Goal: Task Accomplishment & Management: Use online tool/utility

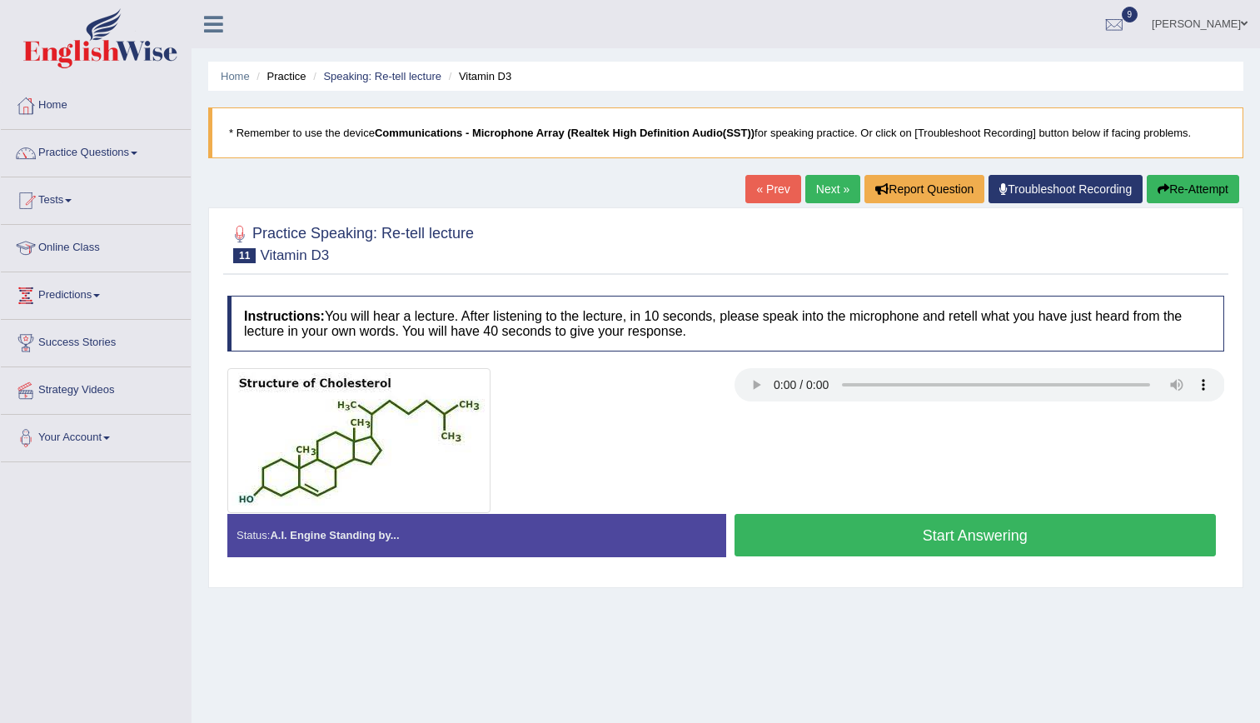
click at [624, 511] on div at bounding box center [472, 440] width 507 height 145
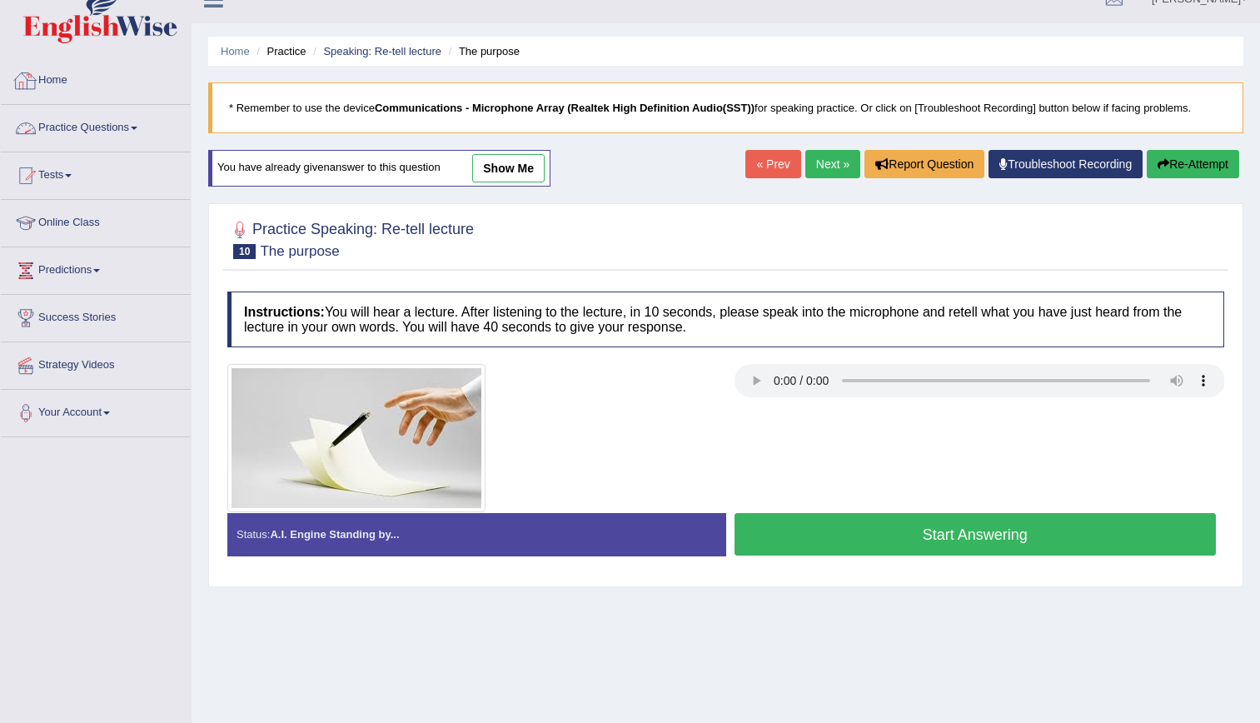
click at [72, 135] on link "Practice Questions" at bounding box center [96, 126] width 190 height 42
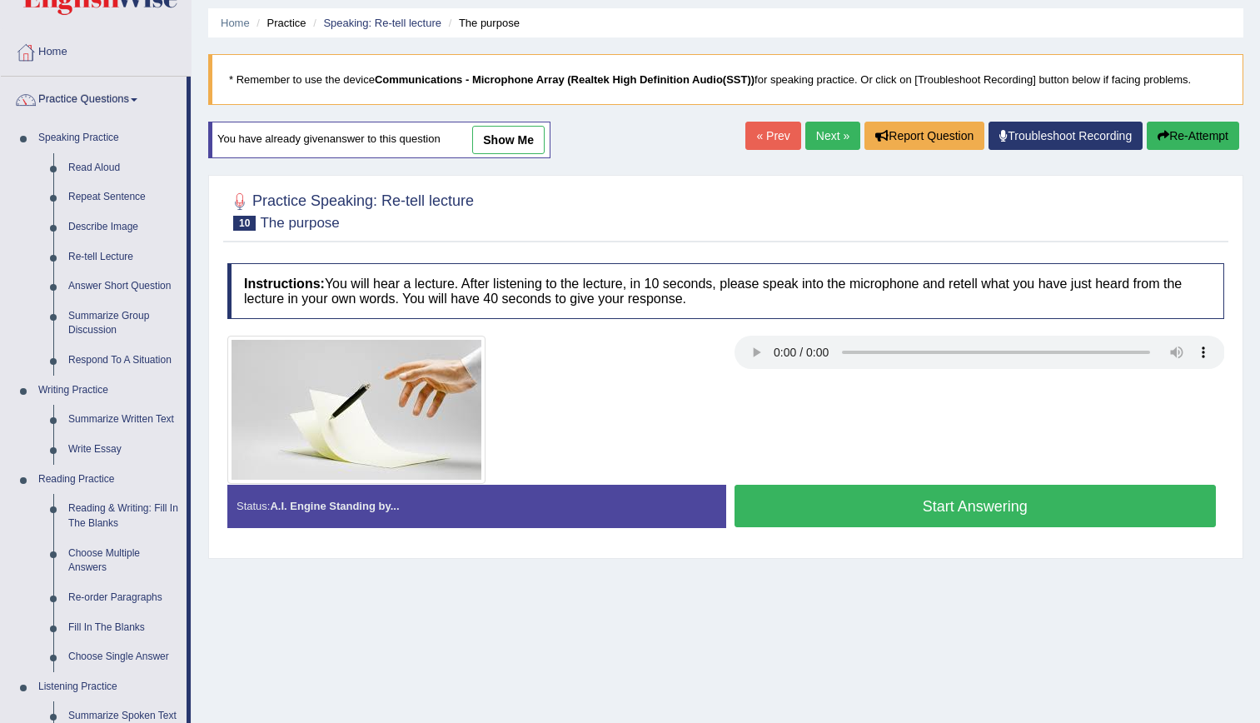
scroll to position [45, 0]
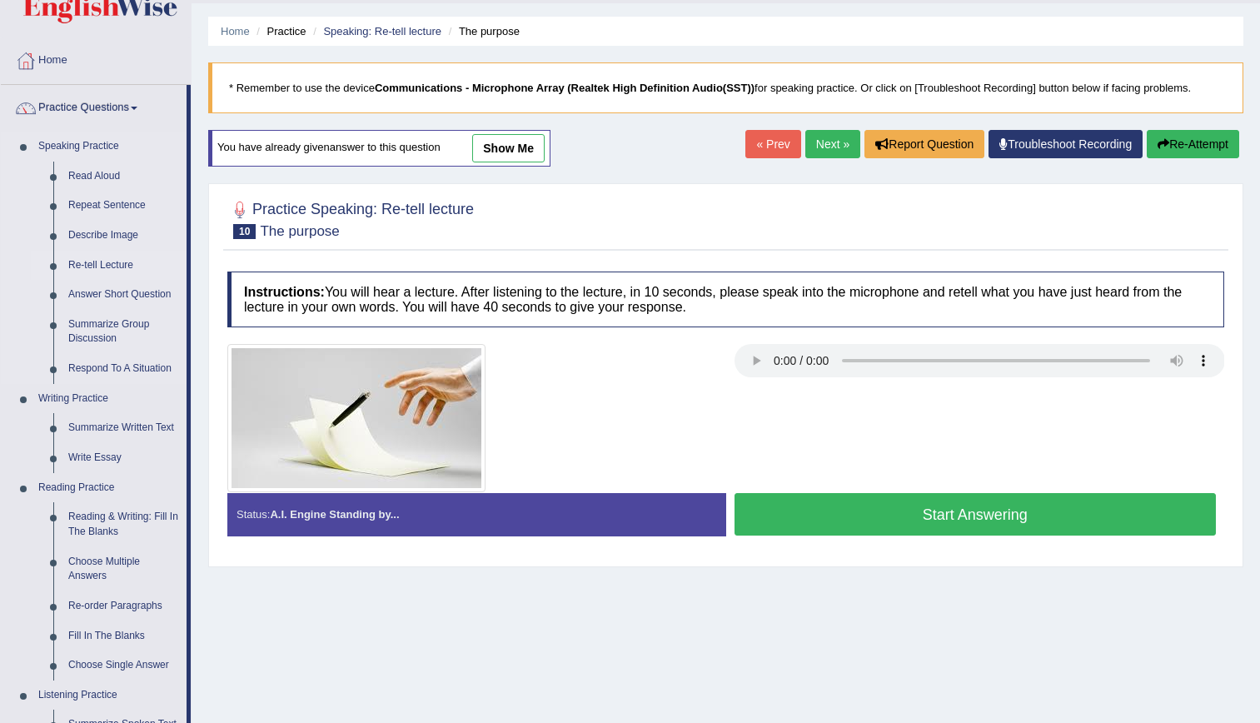
click at [94, 263] on link "Re-tell Lecture" at bounding box center [124, 266] width 126 height 30
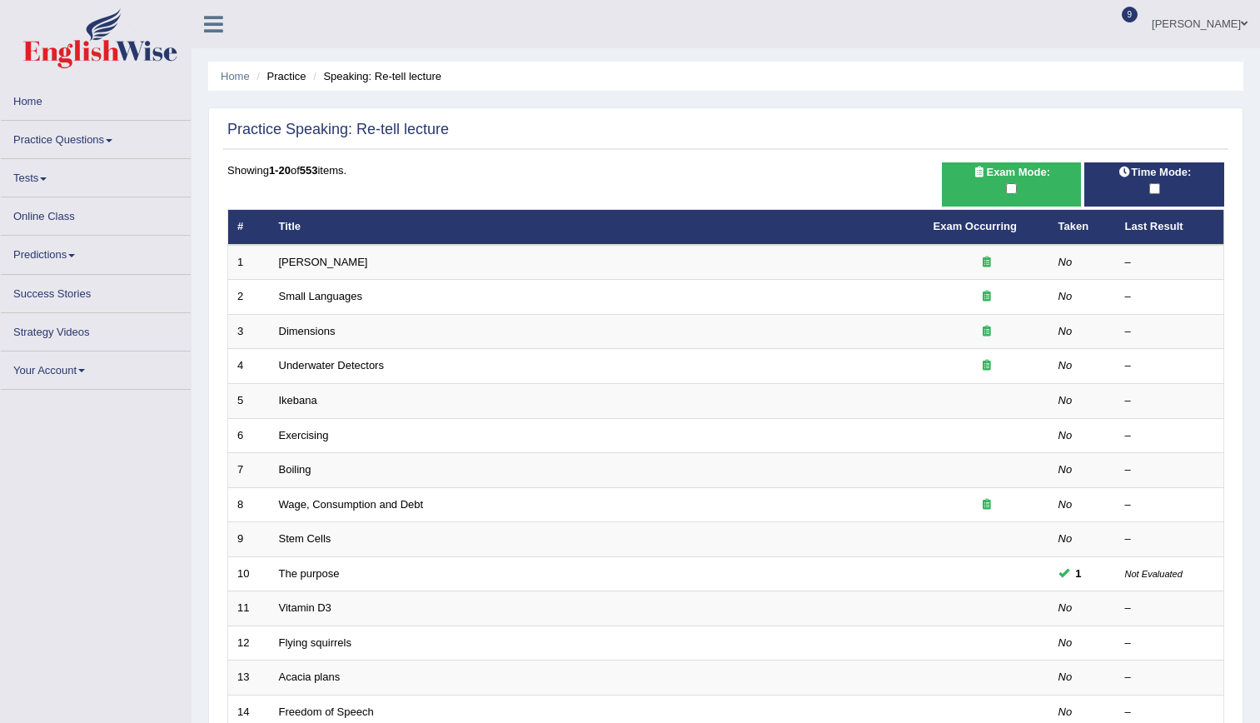
click at [1010, 189] on input "checkbox" at bounding box center [1011, 188] width 11 height 11
checkbox input "true"
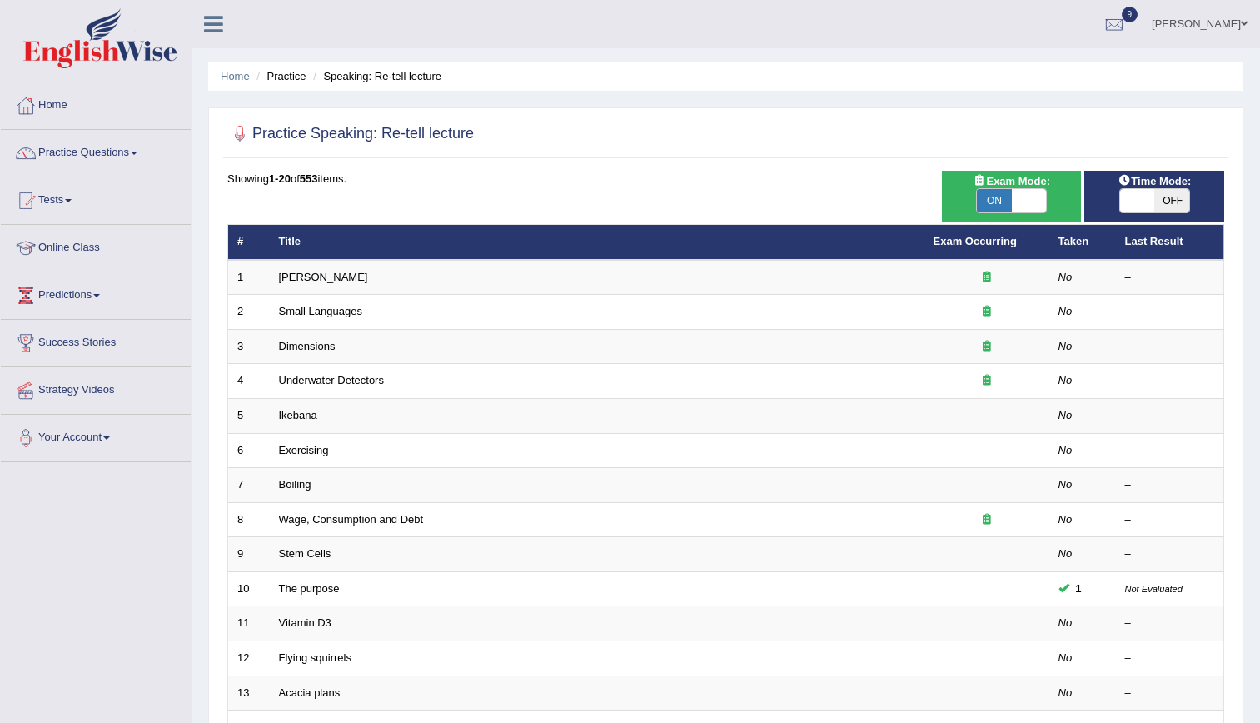
click at [1158, 200] on span "OFF" at bounding box center [1171, 200] width 35 height 23
checkbox input "true"
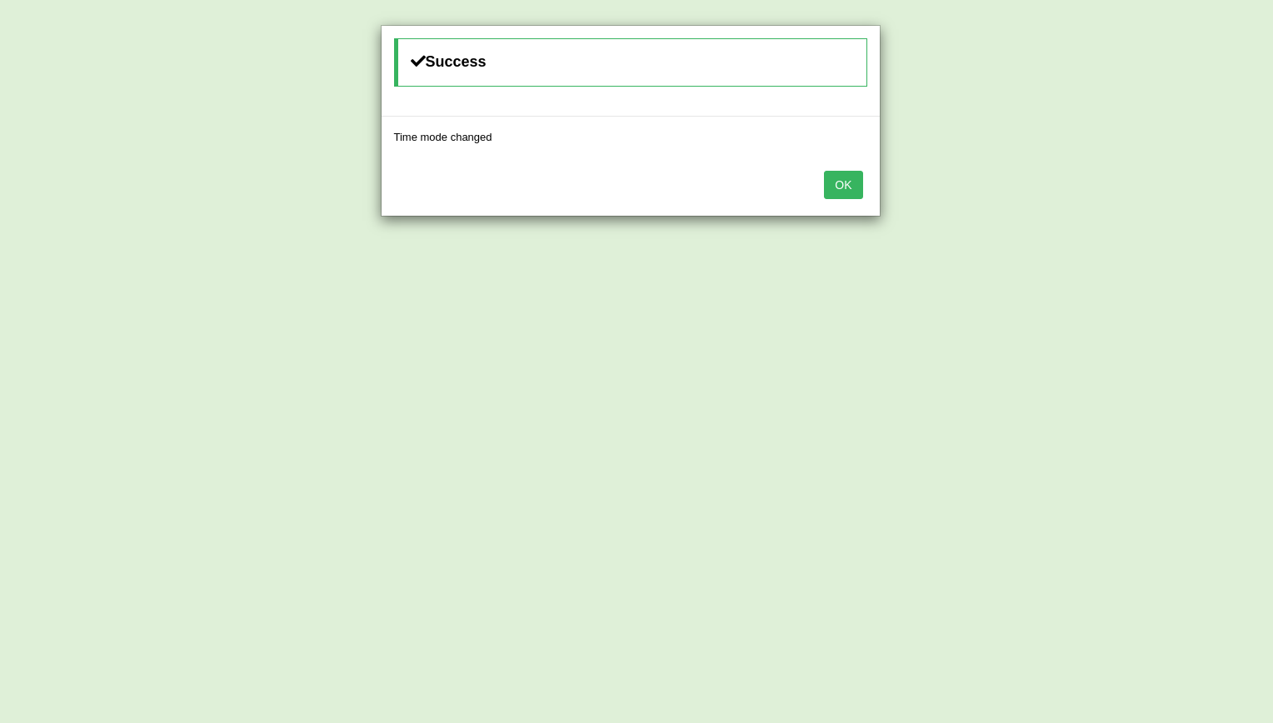
click at [831, 190] on button "OK" at bounding box center [843, 185] width 38 height 28
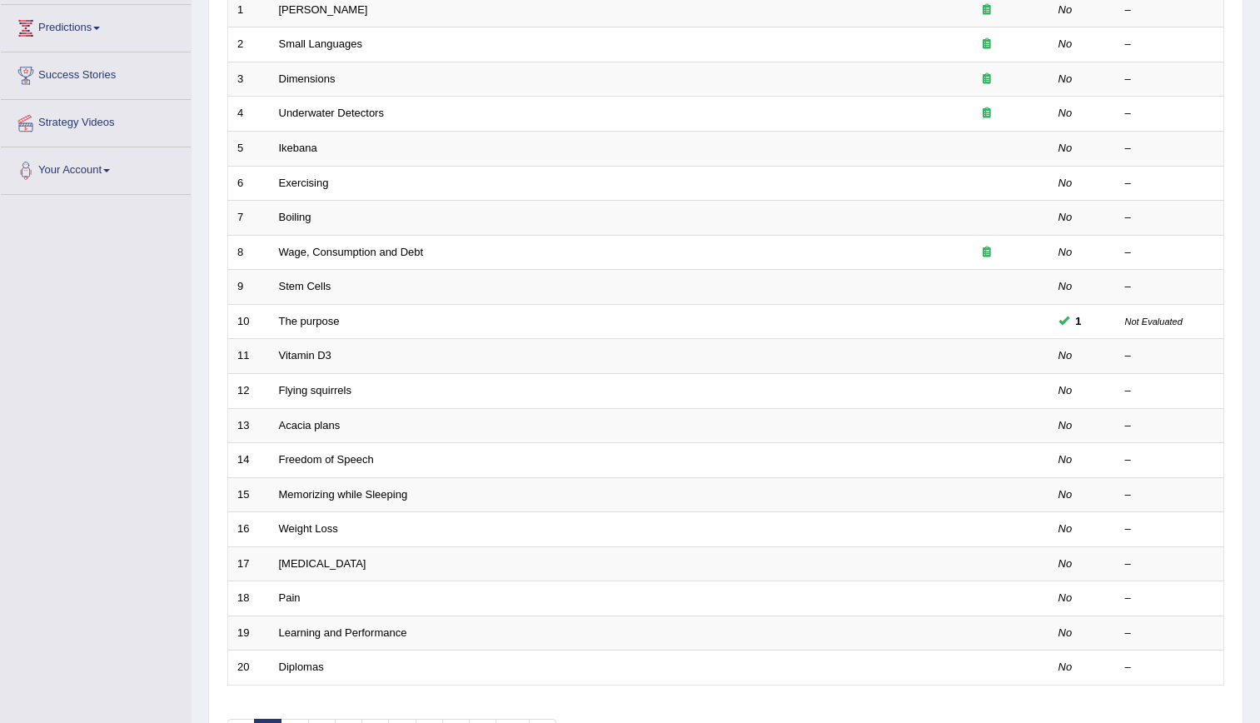
scroll to position [277, 0]
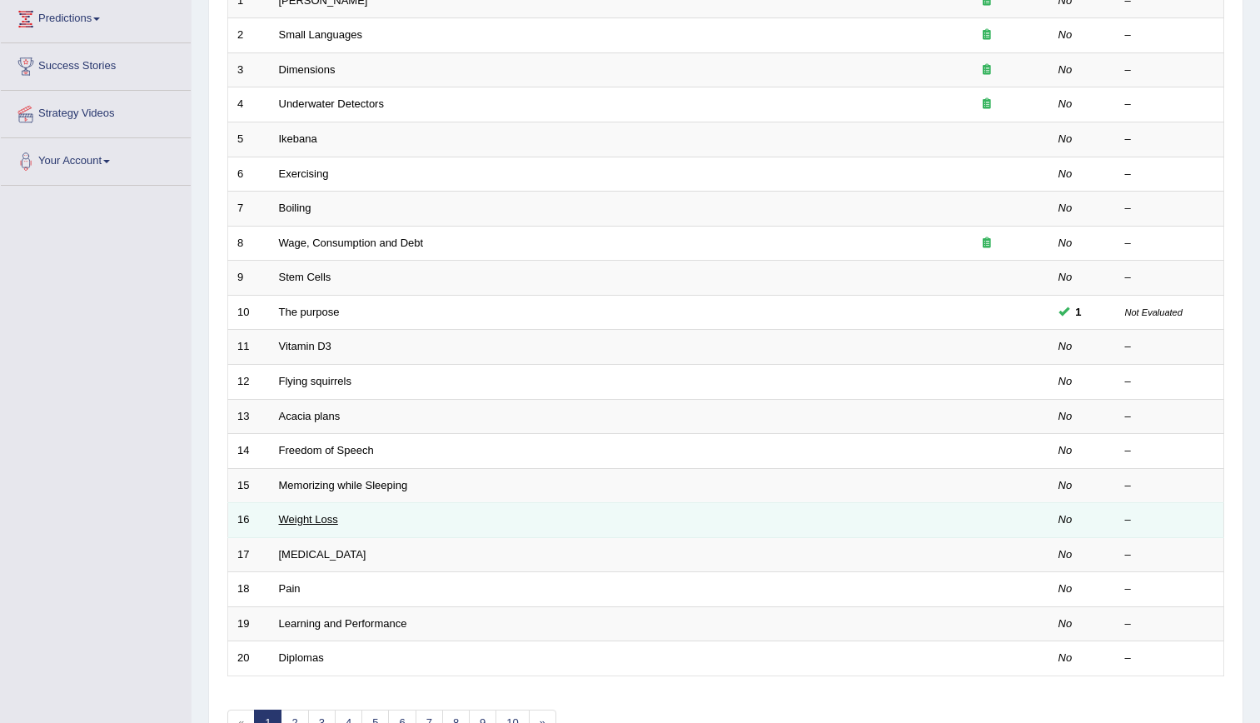
click at [313, 524] on link "Weight Loss" at bounding box center [308, 519] width 59 height 12
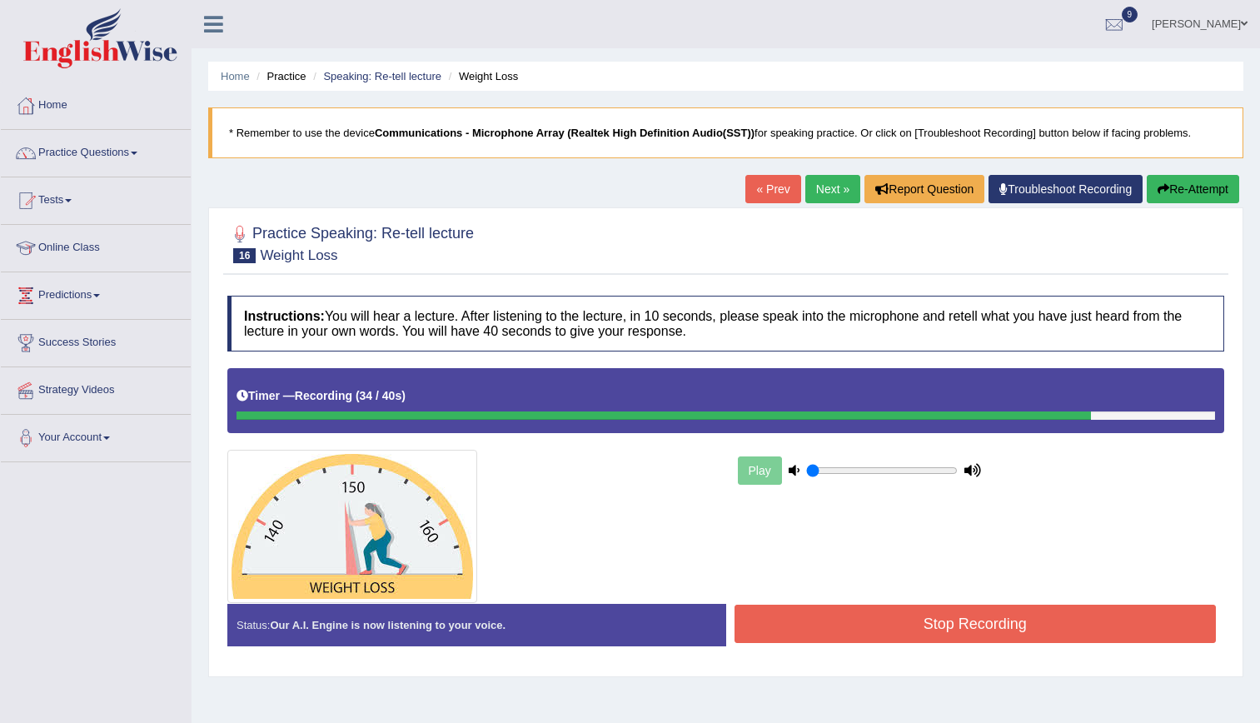
click at [909, 619] on button "Stop Recording" at bounding box center [976, 624] width 482 height 38
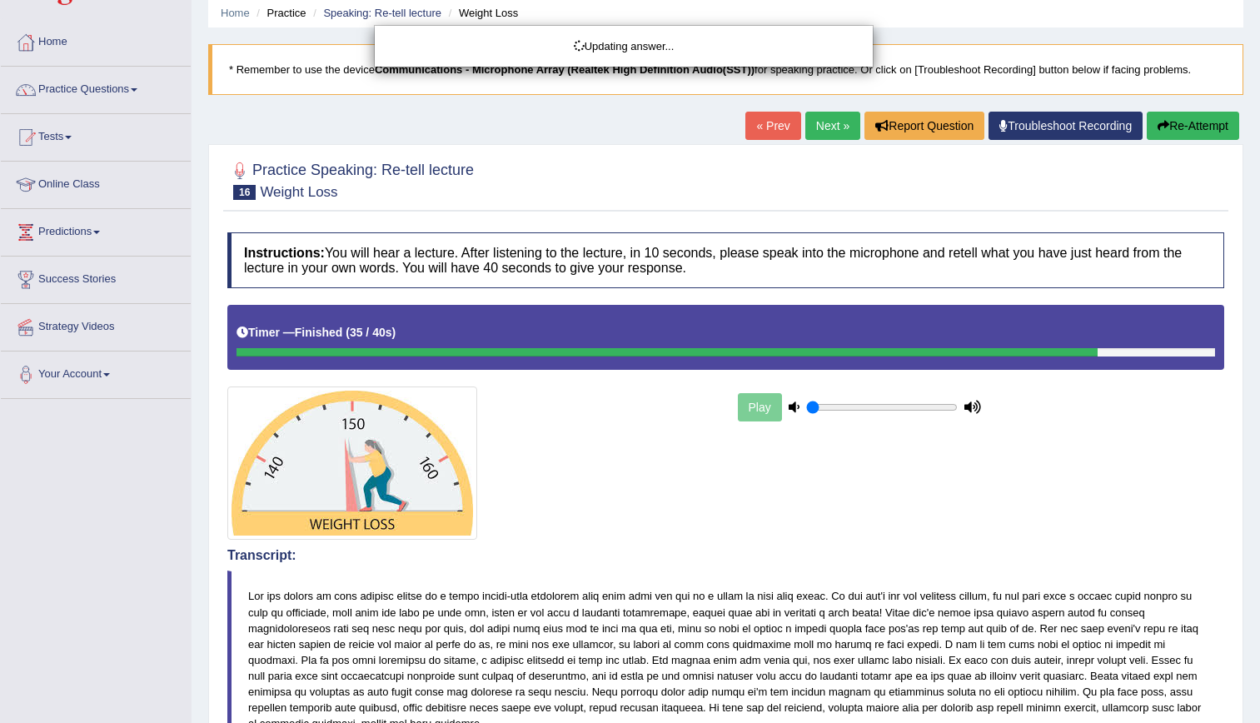
scroll to position [68, 0]
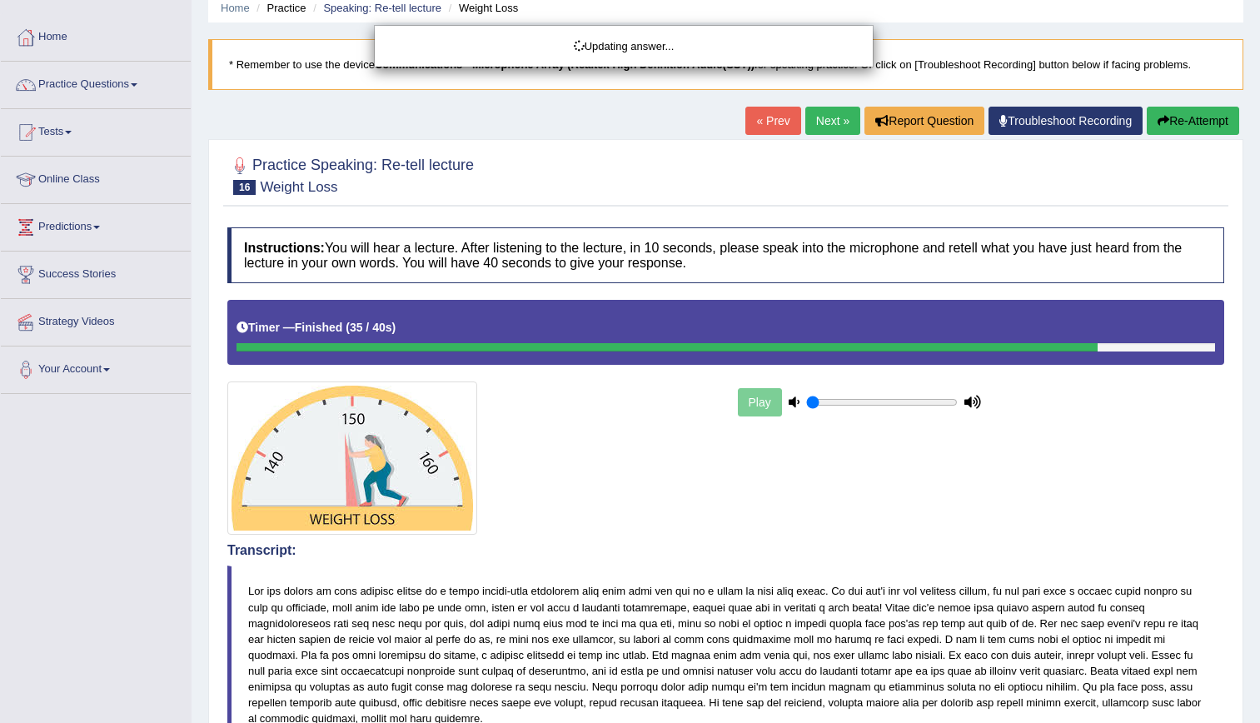
drag, startPoint x: 1262, startPoint y: 173, endPoint x: 1275, endPoint y: 413, distance: 240.2
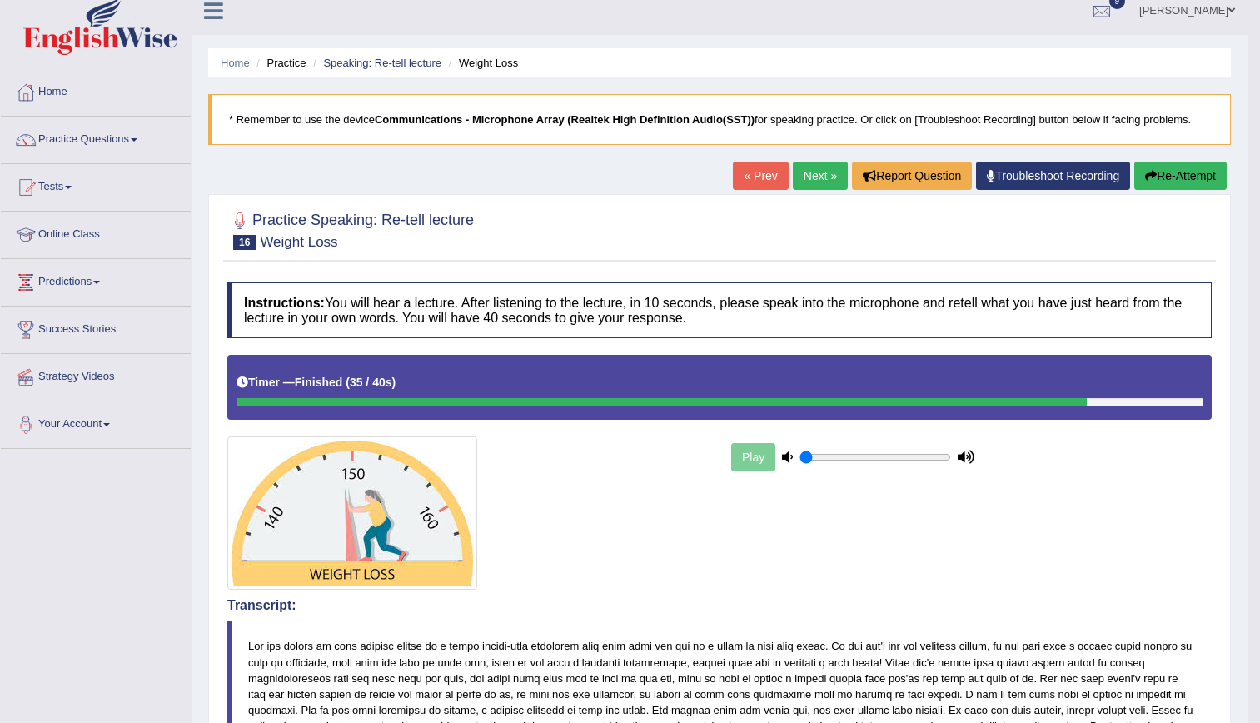
scroll to position [0, 0]
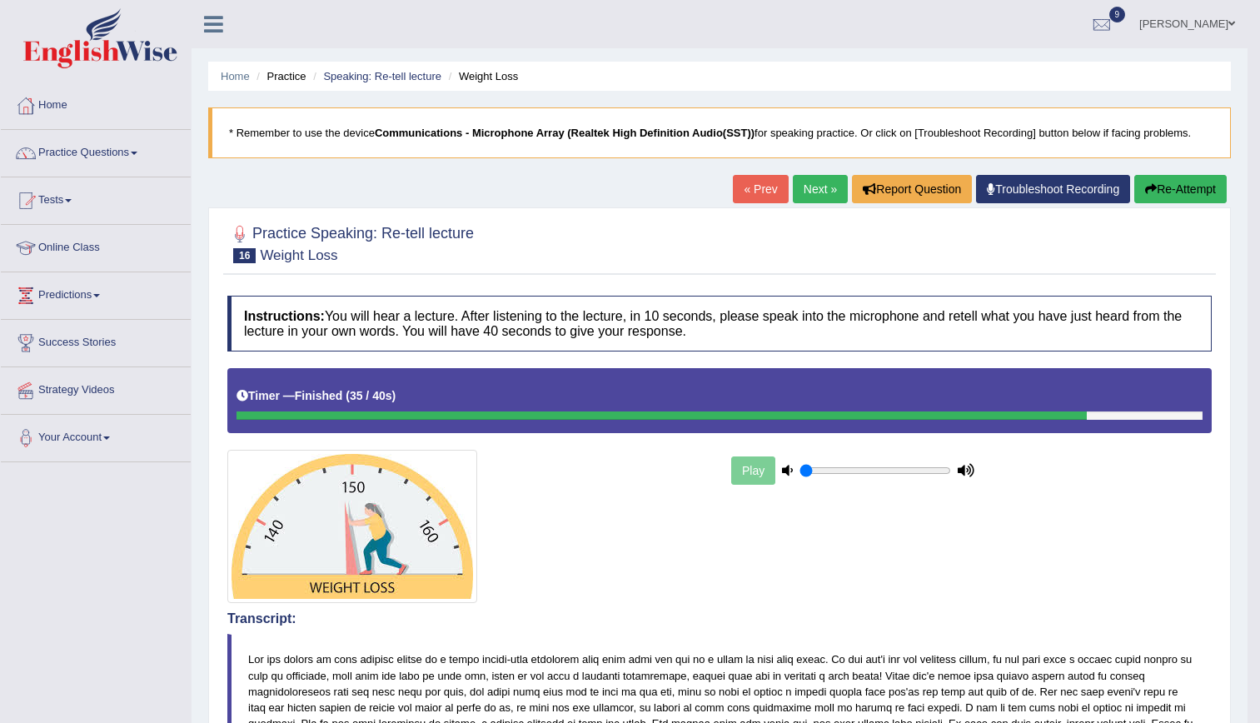
click at [819, 186] on link "Next »" at bounding box center [820, 189] width 55 height 28
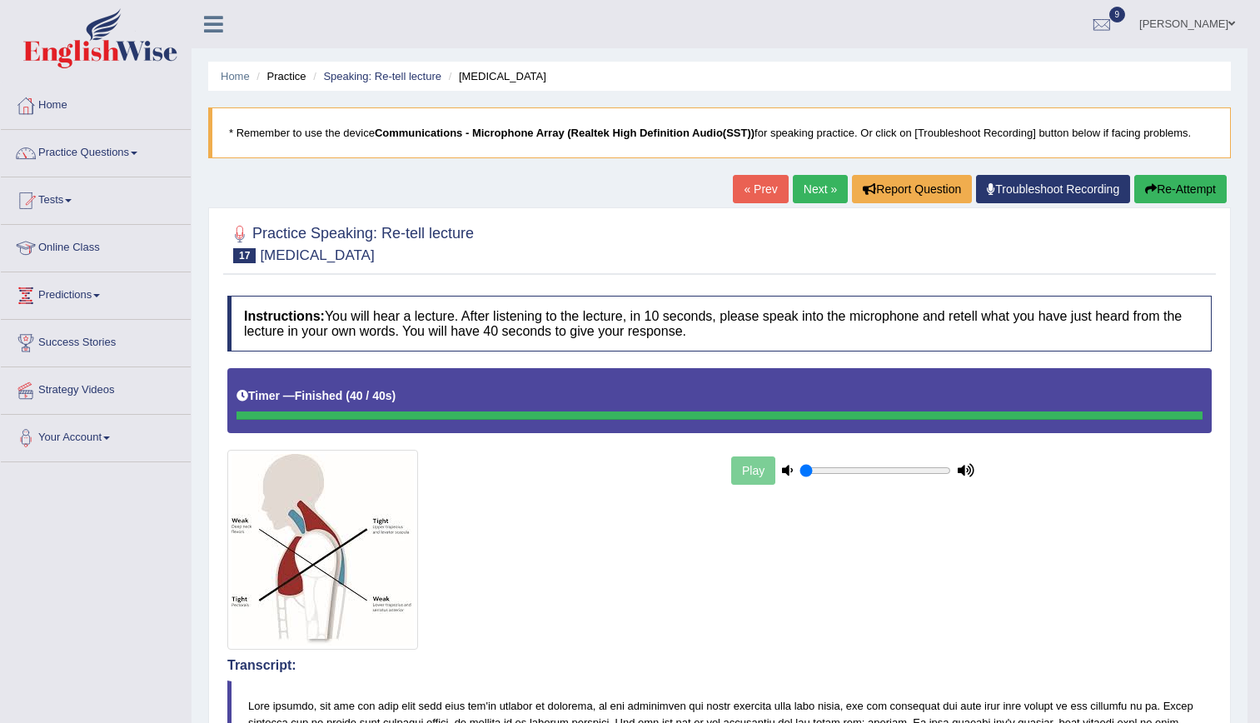
click at [806, 190] on link "Next »" at bounding box center [820, 189] width 55 height 28
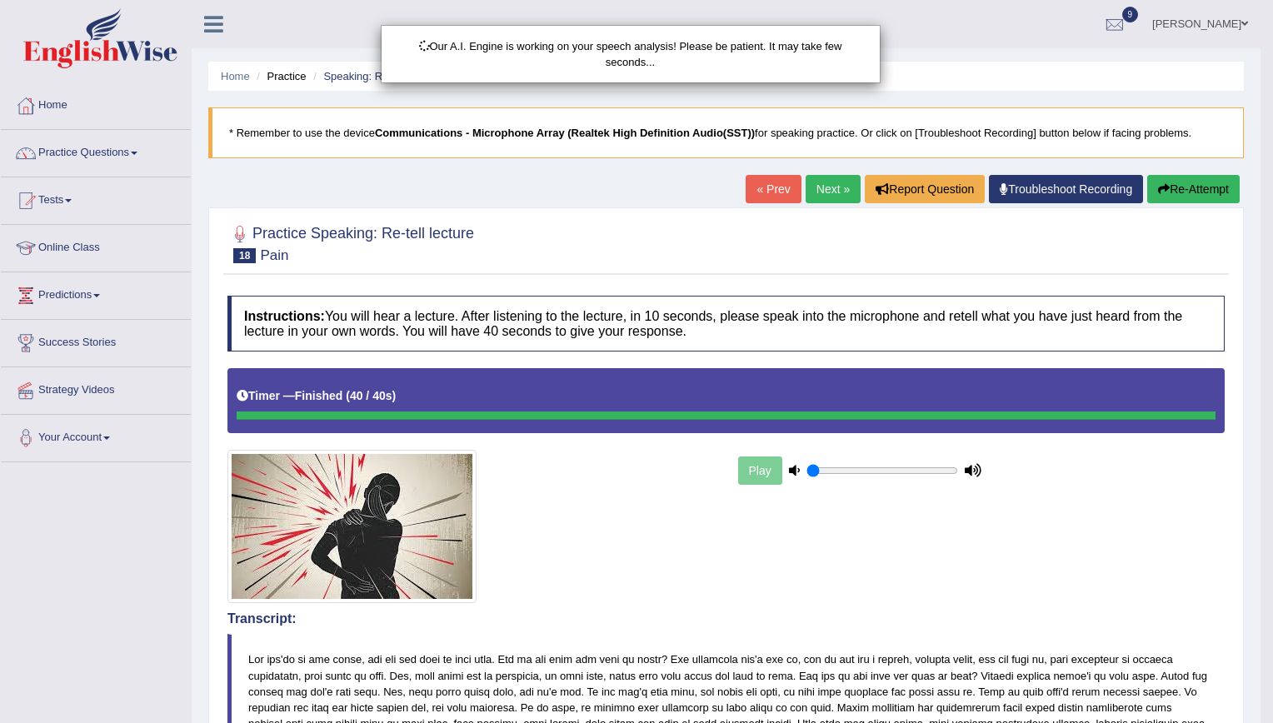
click at [1259, 80] on html "Toggle navigation Home Practice Questions Speaking Practice Read Aloud Repeat S…" at bounding box center [636, 361] width 1273 height 723
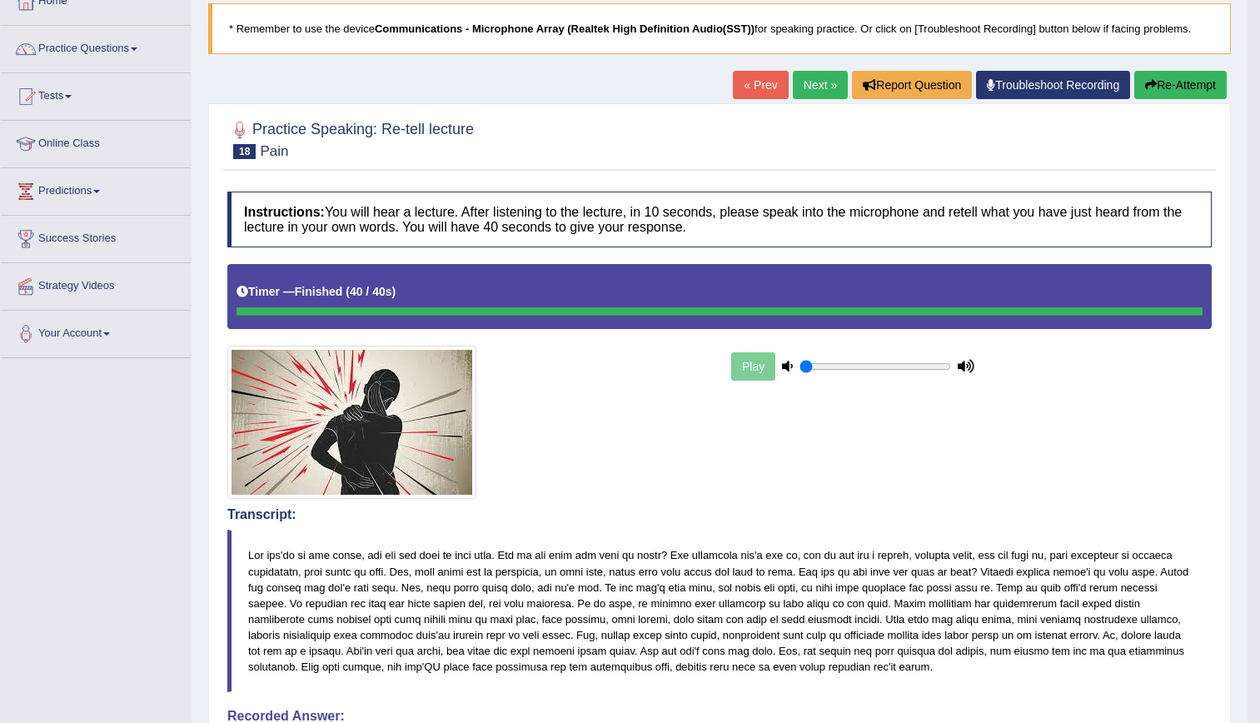
scroll to position [84, 0]
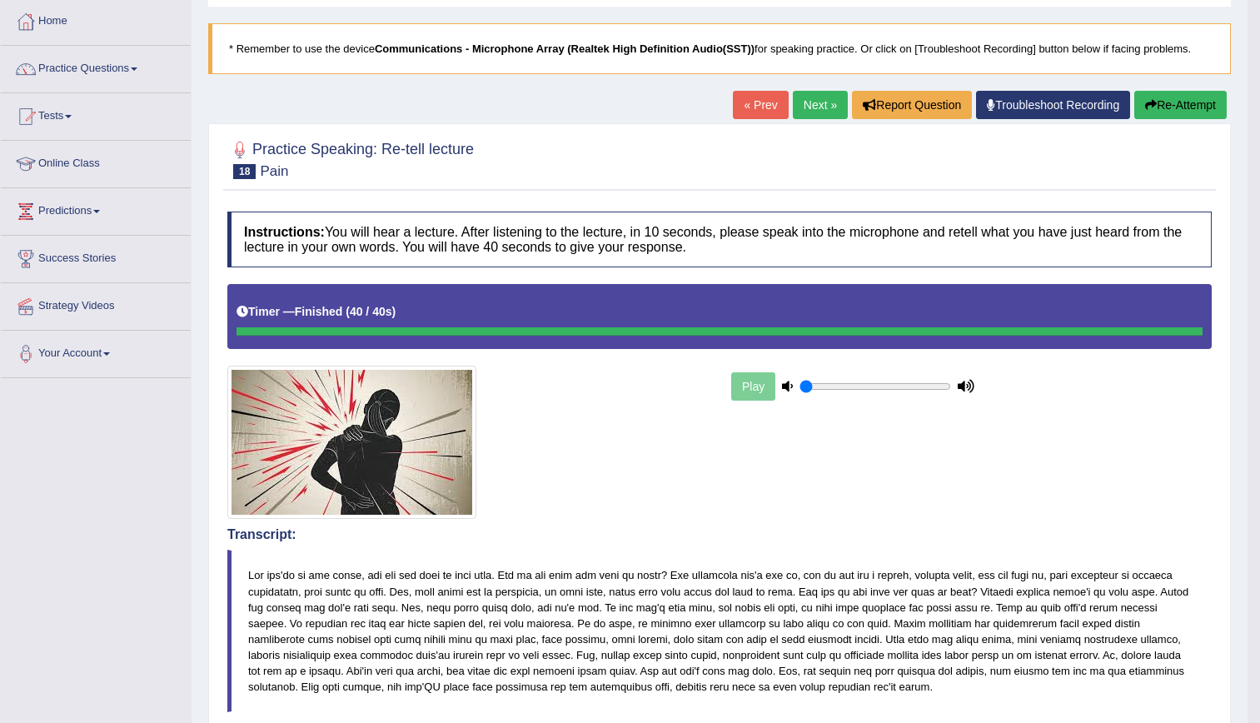
click at [799, 98] on link "Next »" at bounding box center [820, 105] width 55 height 28
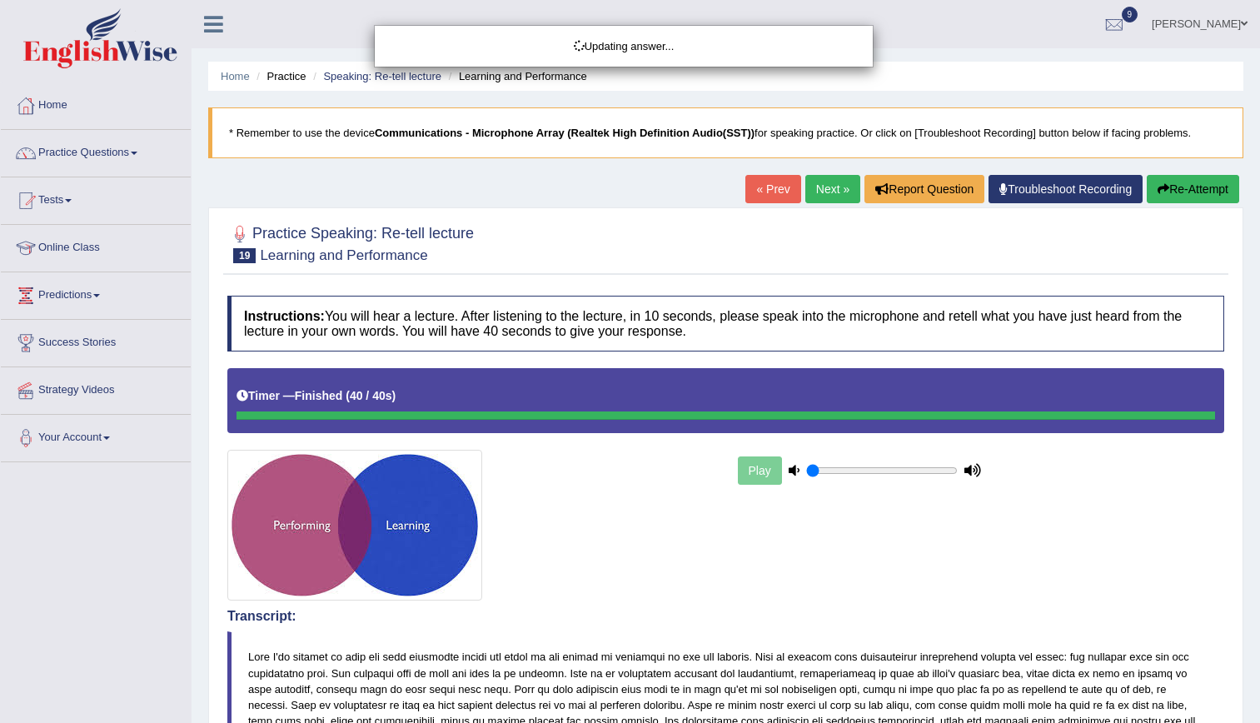
drag, startPoint x: 1268, startPoint y: 193, endPoint x: 1275, endPoint y: 465, distance: 271.6
click at [1259, 465] on html "Toggle navigation Home Practice Questions Speaking Practice Read Aloud Repeat S…" at bounding box center [630, 361] width 1260 height 723
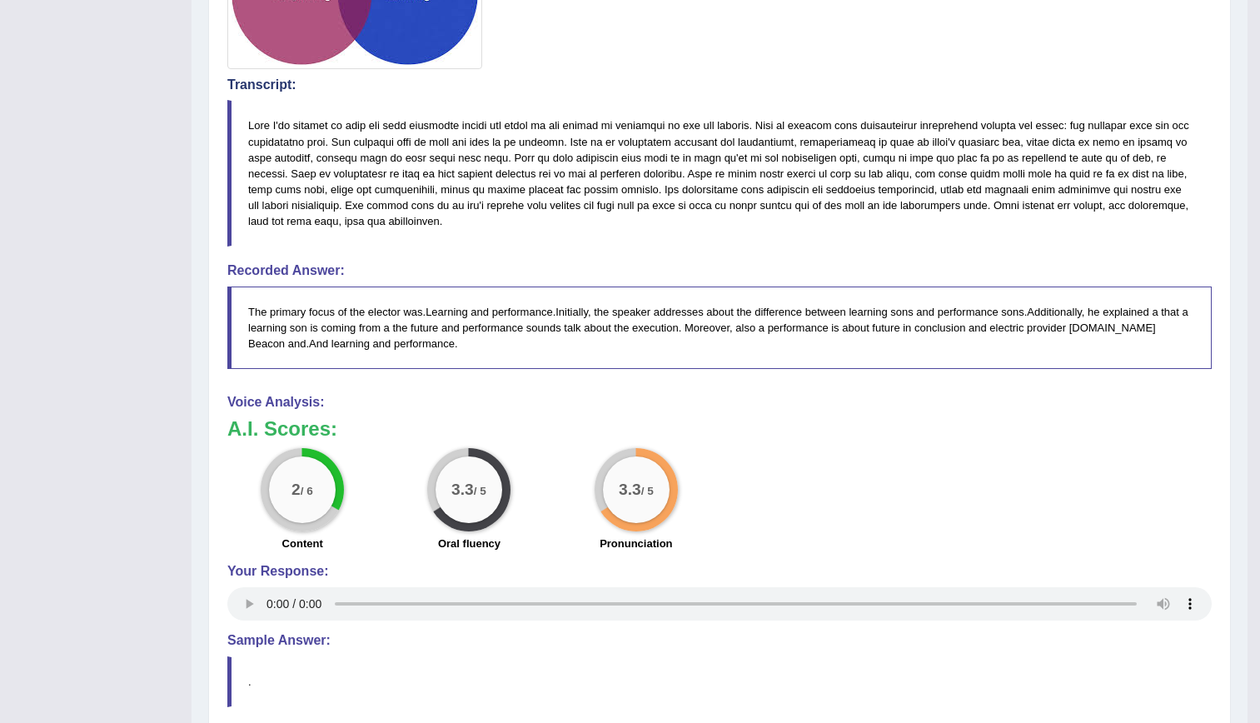
scroll to position [542, 0]
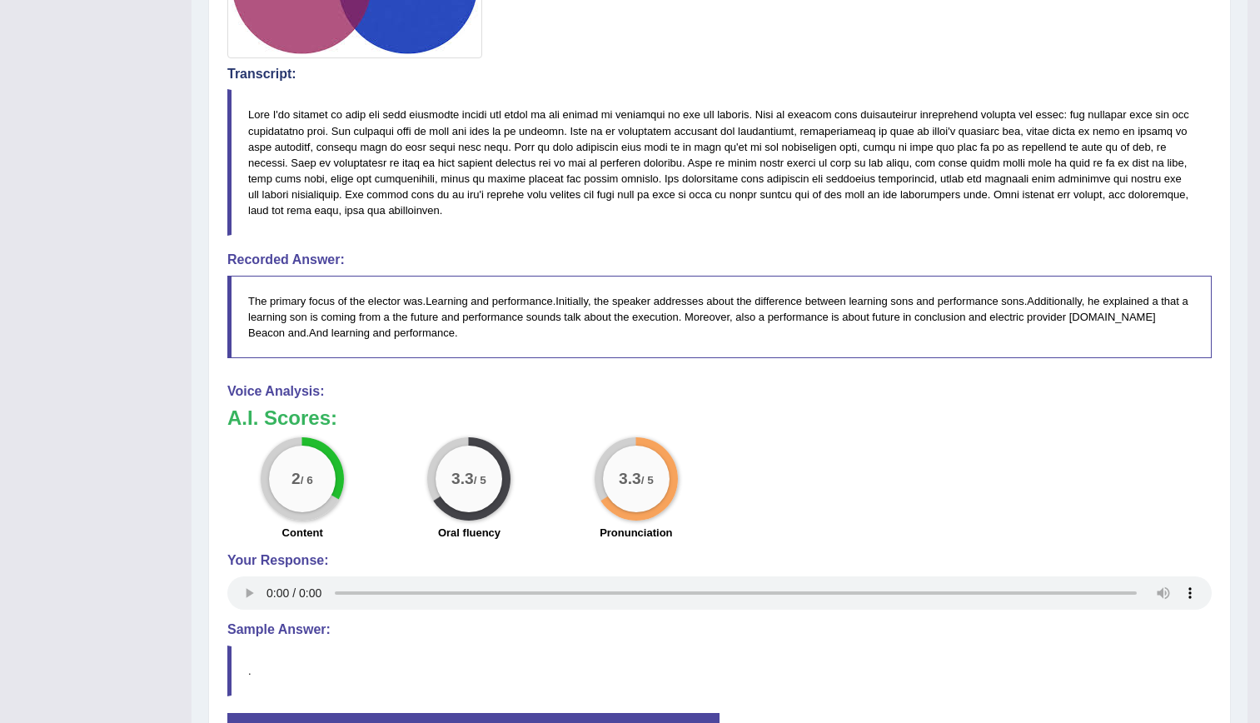
drag, startPoint x: 1259, startPoint y: 525, endPoint x: 1272, endPoint y: 242, distance: 282.6
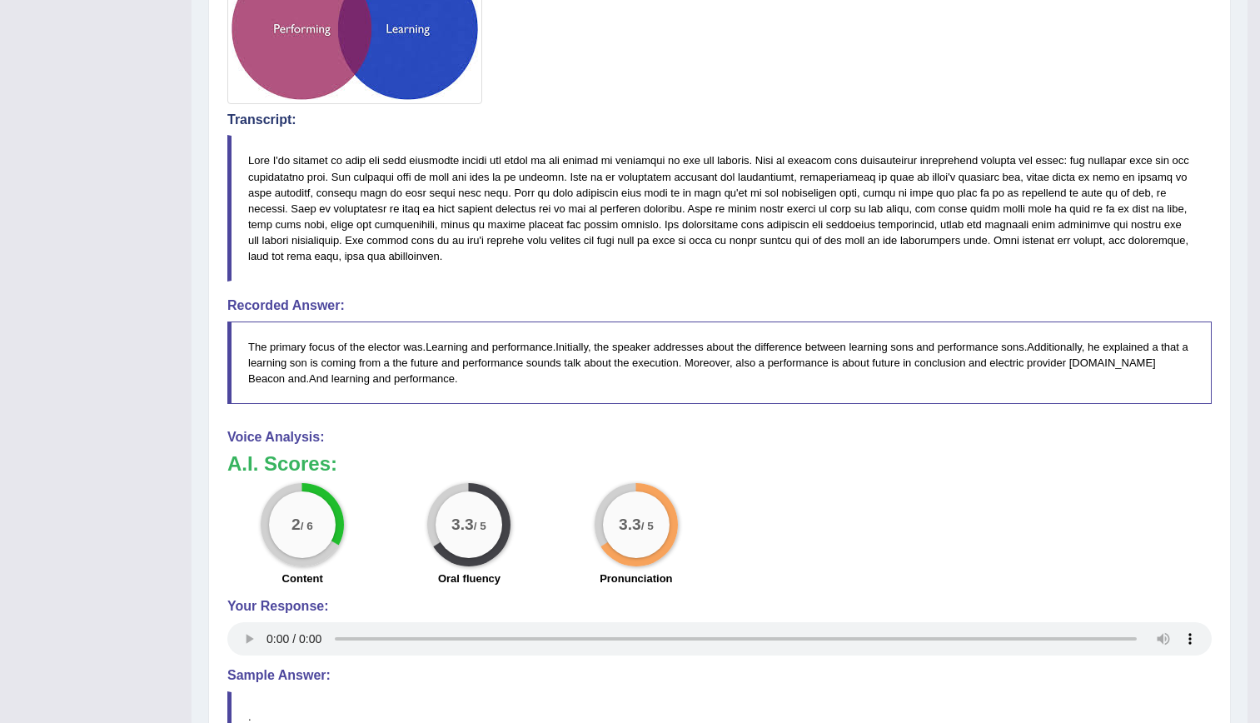
scroll to position [0, 0]
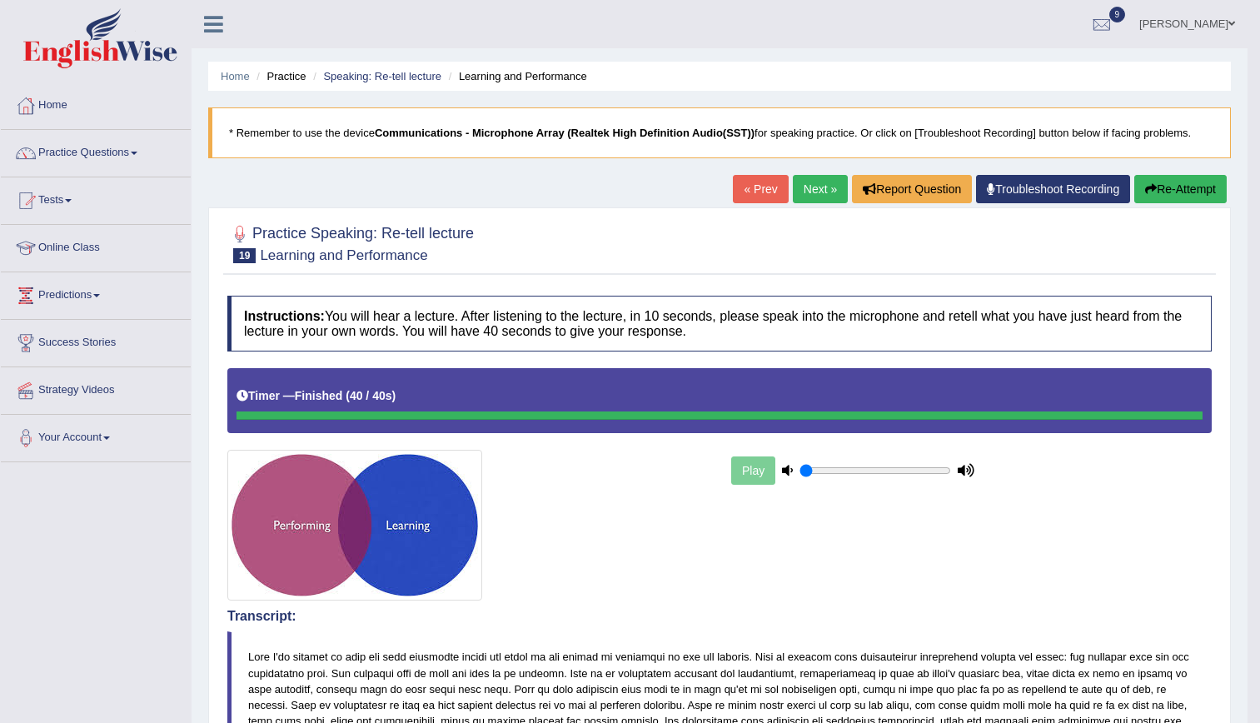
click at [814, 183] on link "Next »" at bounding box center [820, 189] width 55 height 28
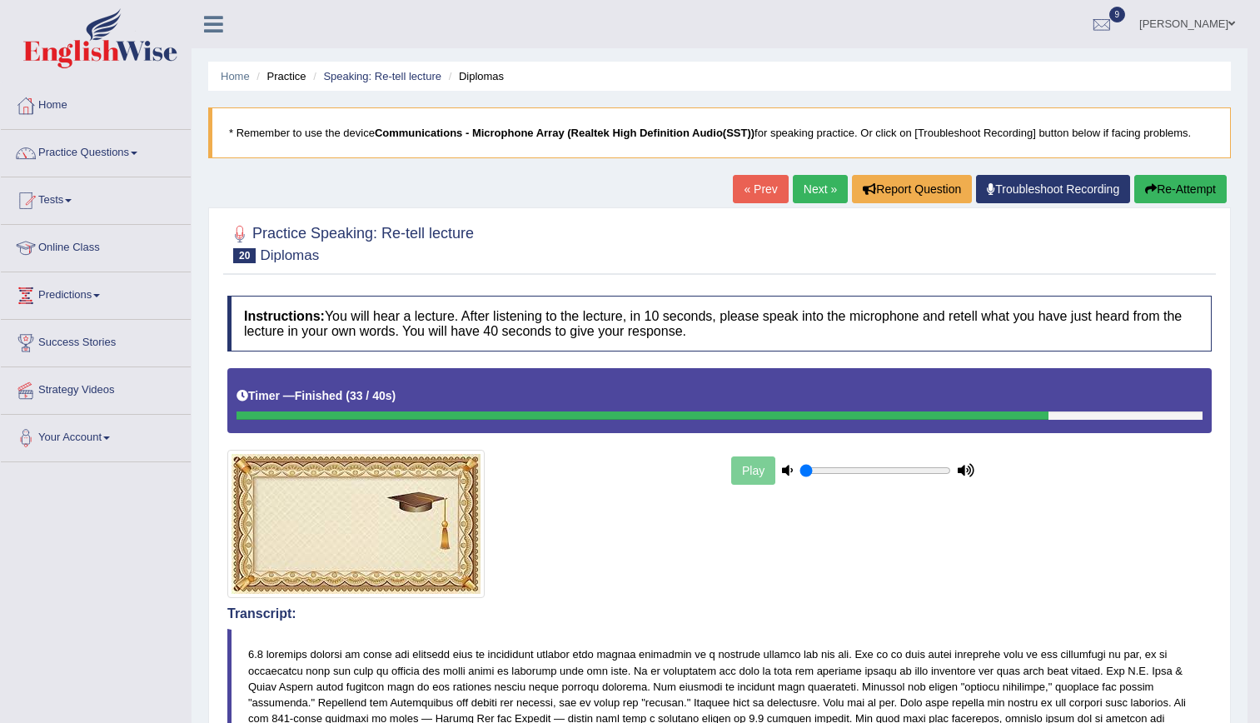
click at [814, 183] on link "Next »" at bounding box center [820, 189] width 55 height 28
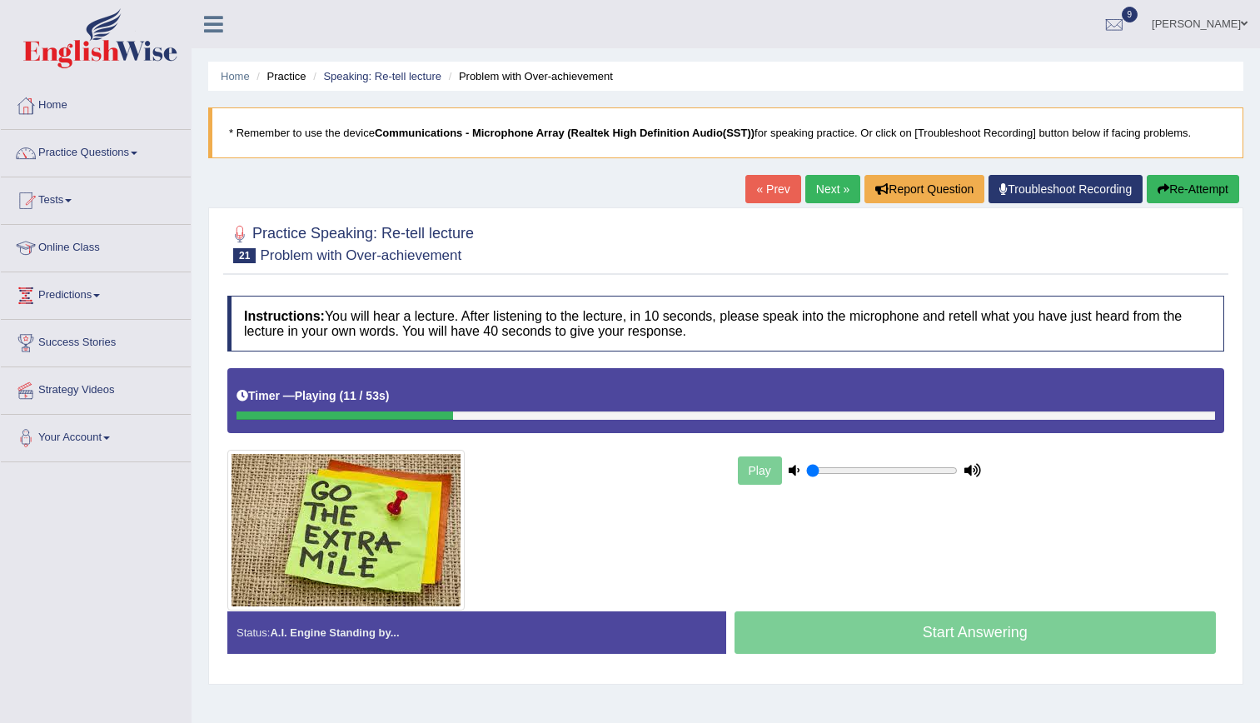
drag, startPoint x: 0, startPoint y: 0, endPoint x: 818, endPoint y: 196, distance: 840.9
click at [818, 196] on link "Next »" at bounding box center [832, 189] width 55 height 28
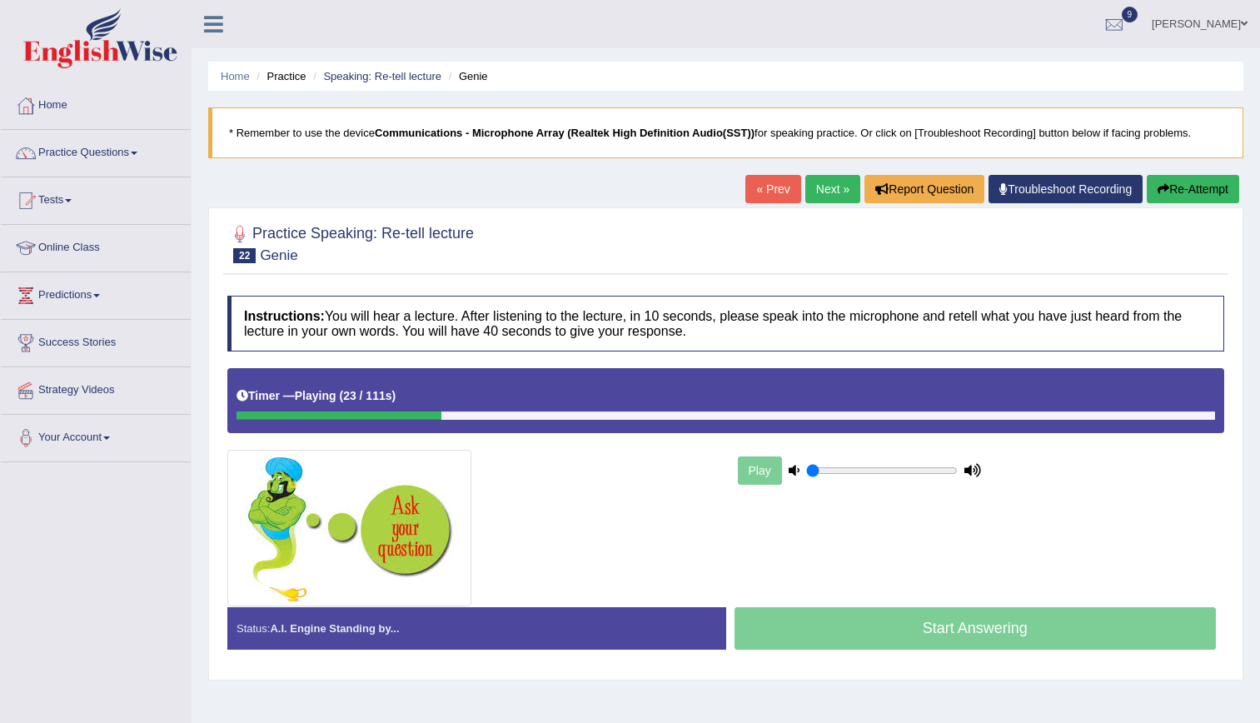
click at [818, 196] on link "Next »" at bounding box center [832, 189] width 55 height 28
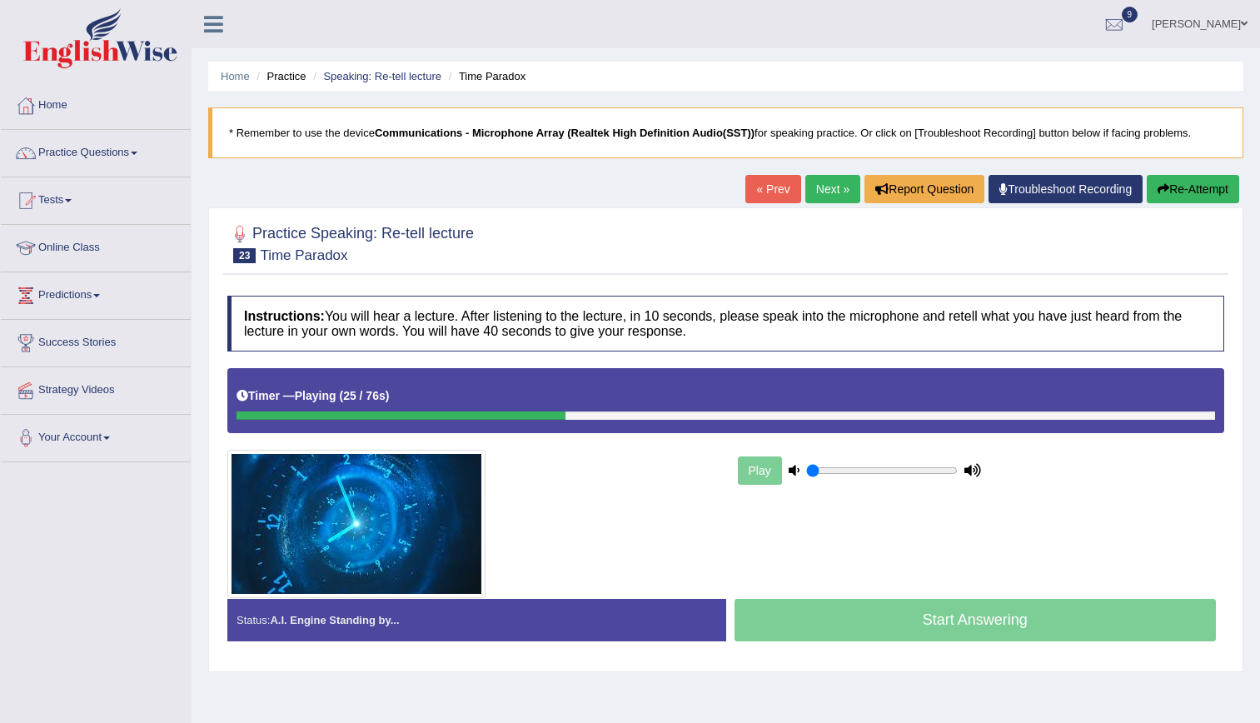
click at [818, 196] on link "Next »" at bounding box center [832, 189] width 55 height 28
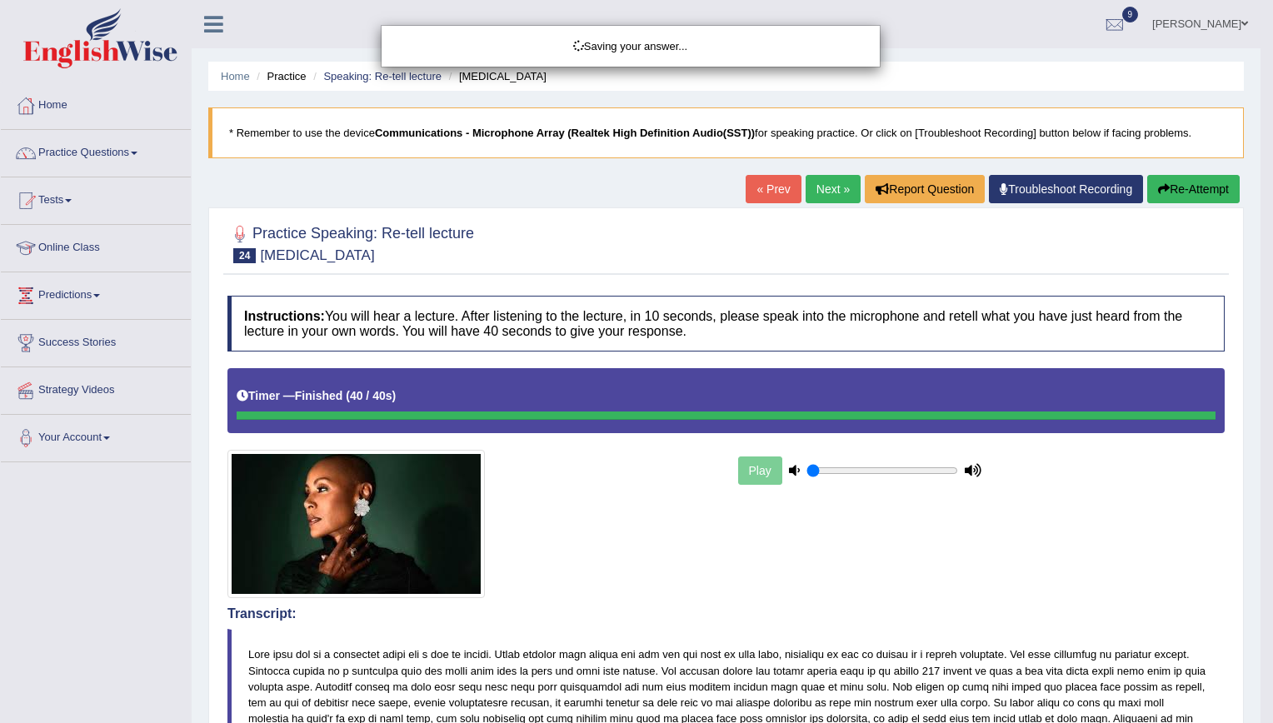
click at [1089, 539] on div "Saving your answer..." at bounding box center [636, 361] width 1273 height 723
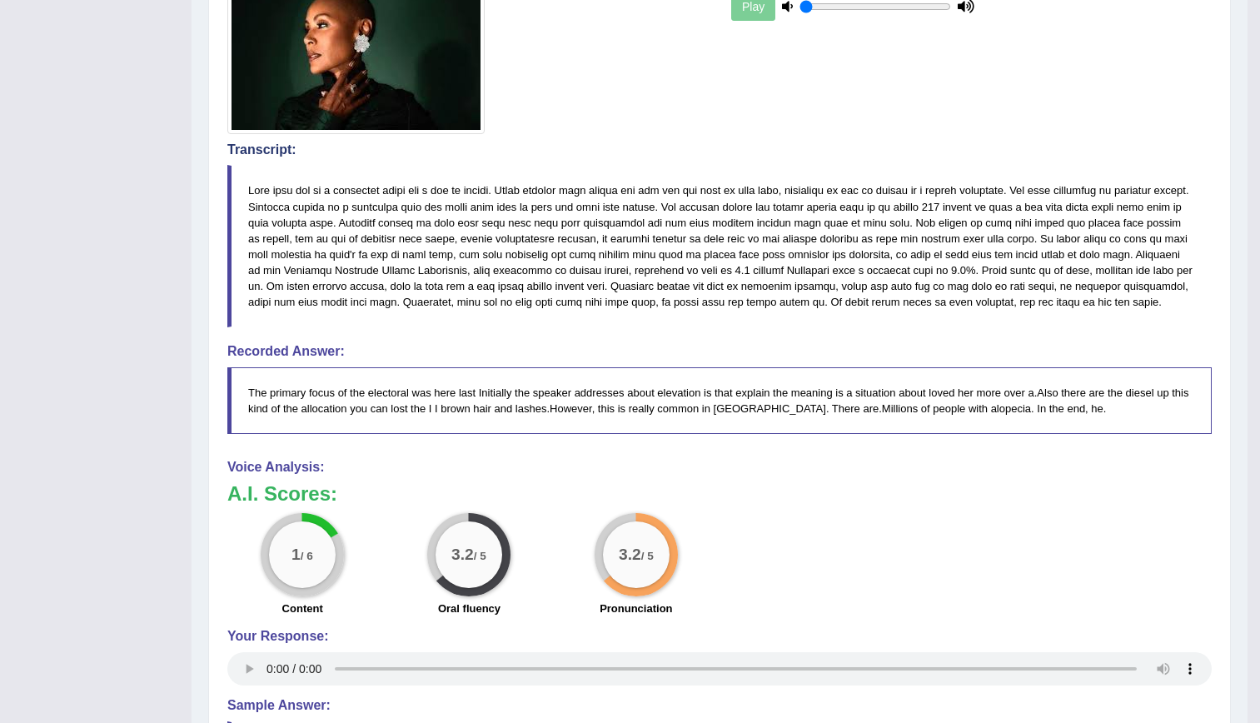
scroll to position [447, 0]
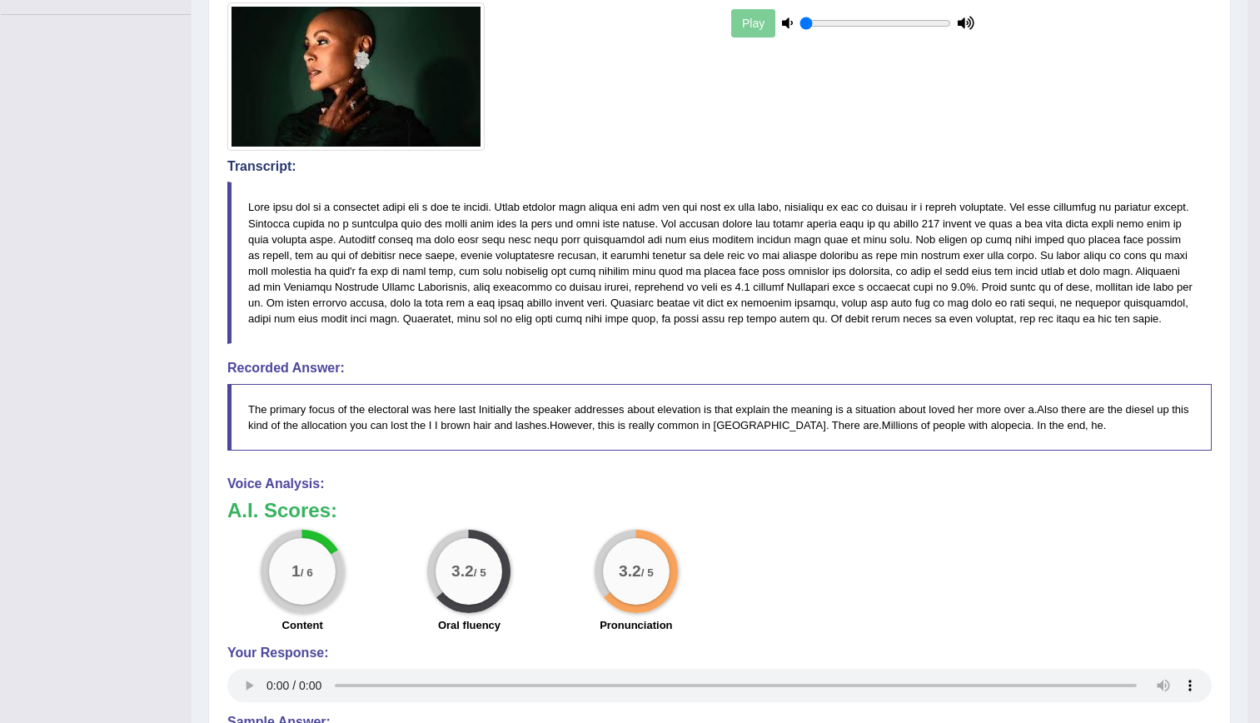
drag, startPoint x: 1259, startPoint y: 404, endPoint x: 1248, endPoint y: 341, distance: 64.4
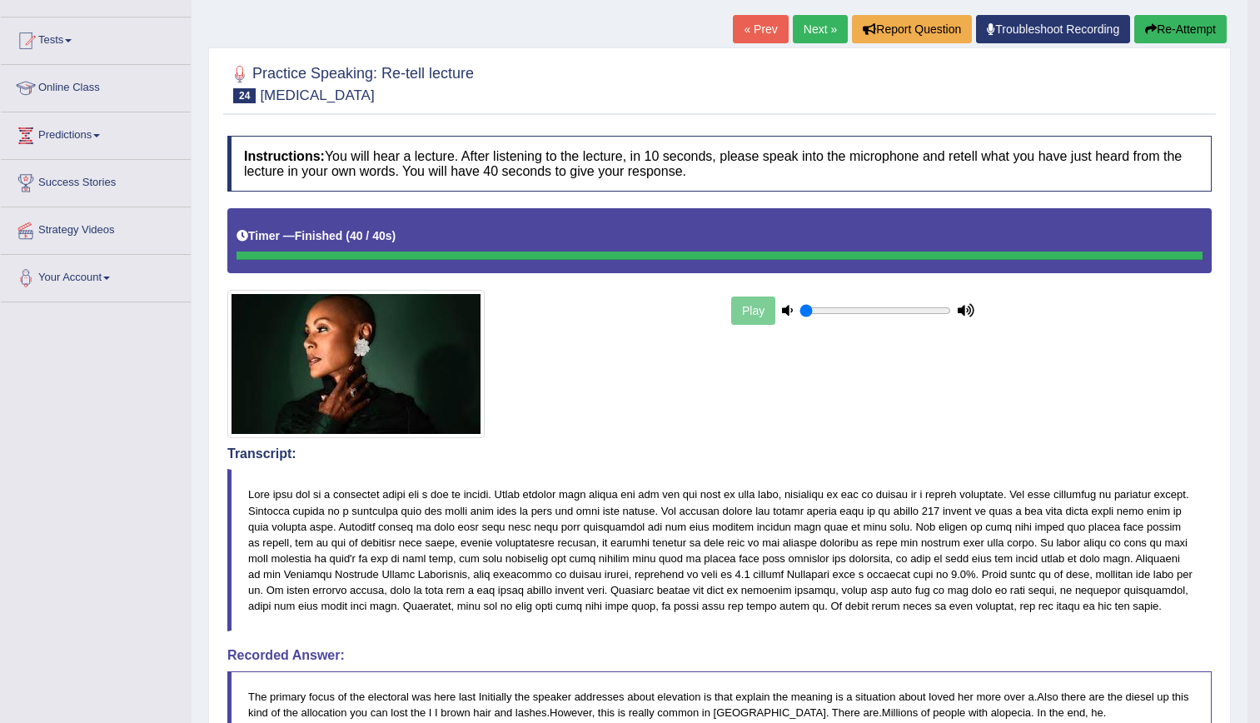
scroll to position [91, 0]
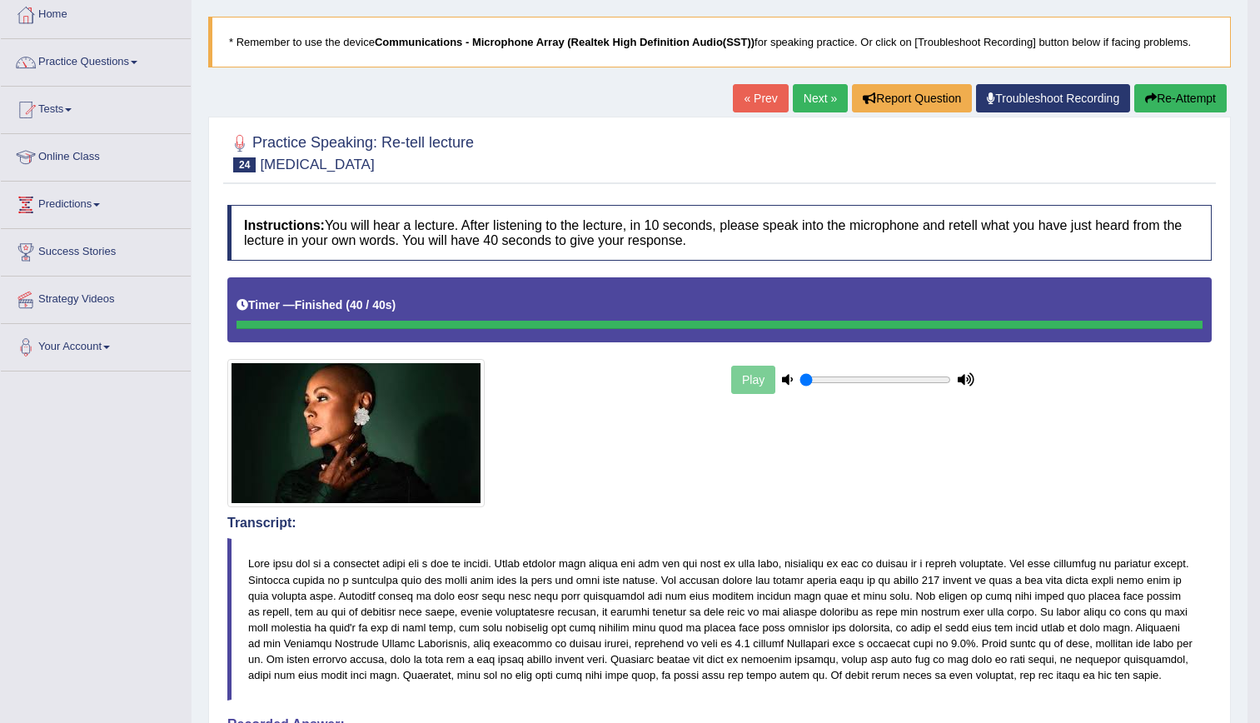
click at [825, 100] on link "Next »" at bounding box center [820, 98] width 55 height 28
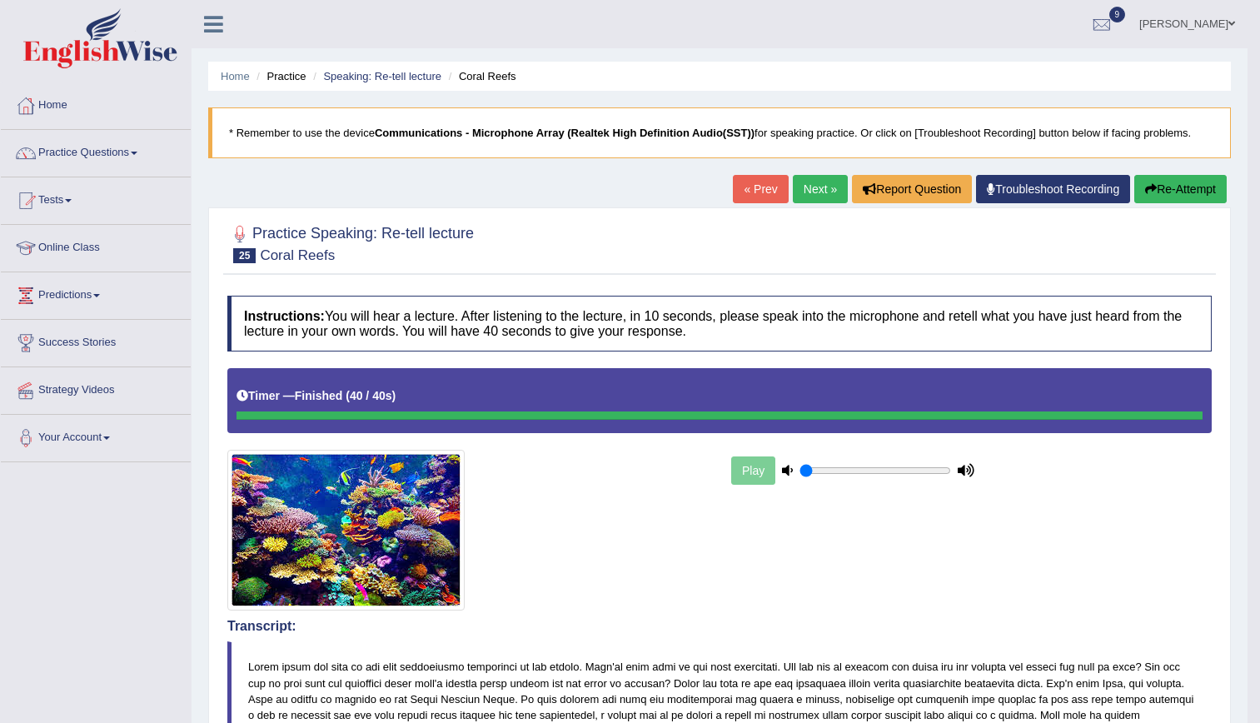
click at [823, 184] on link "Next »" at bounding box center [820, 189] width 55 height 28
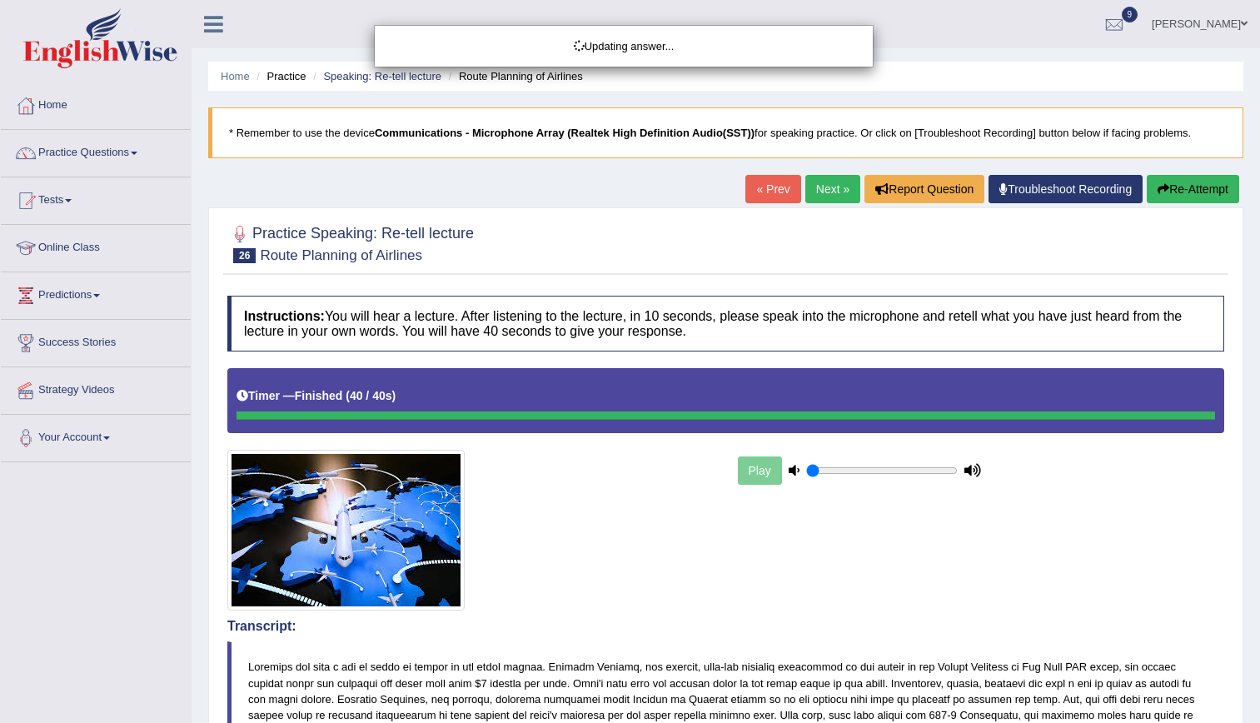
drag, startPoint x: 1272, startPoint y: 229, endPoint x: 1275, endPoint y: 517, distance: 288.2
click at [1259, 517] on html "Toggle navigation Home Practice Questions Speaking Practice Read Aloud Repeat S…" at bounding box center [630, 361] width 1260 height 723
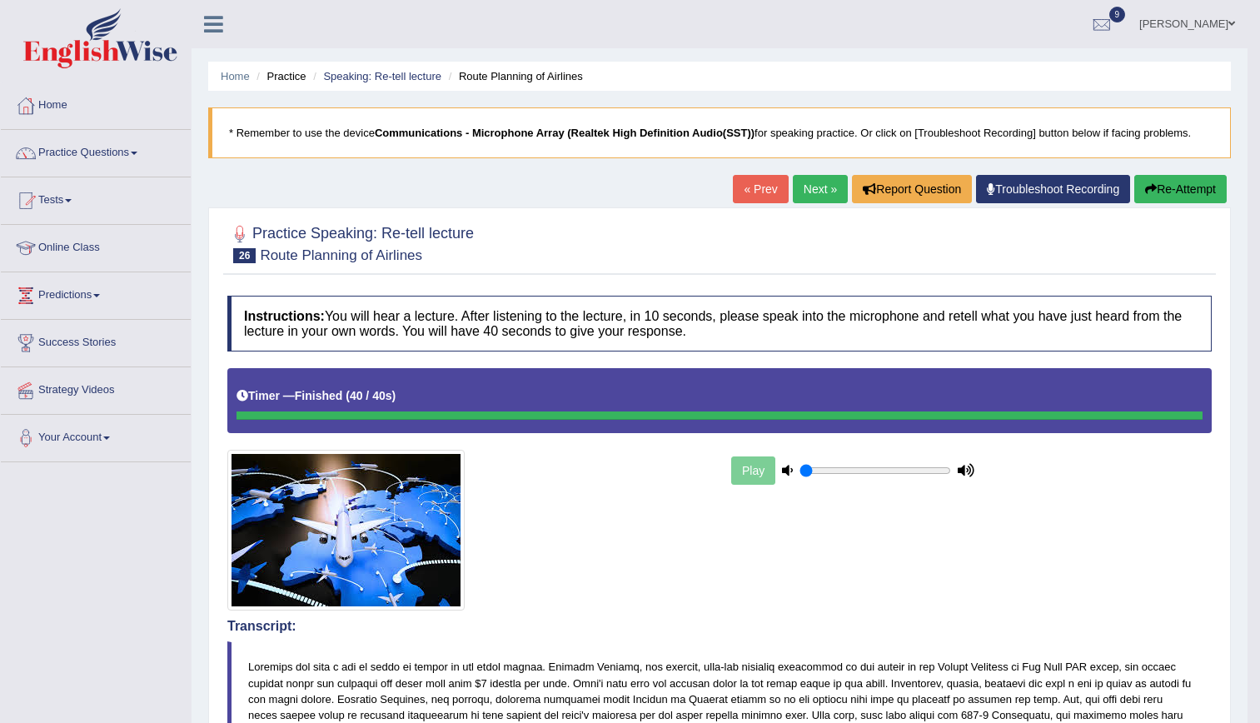
click at [806, 187] on link "Next »" at bounding box center [820, 189] width 55 height 28
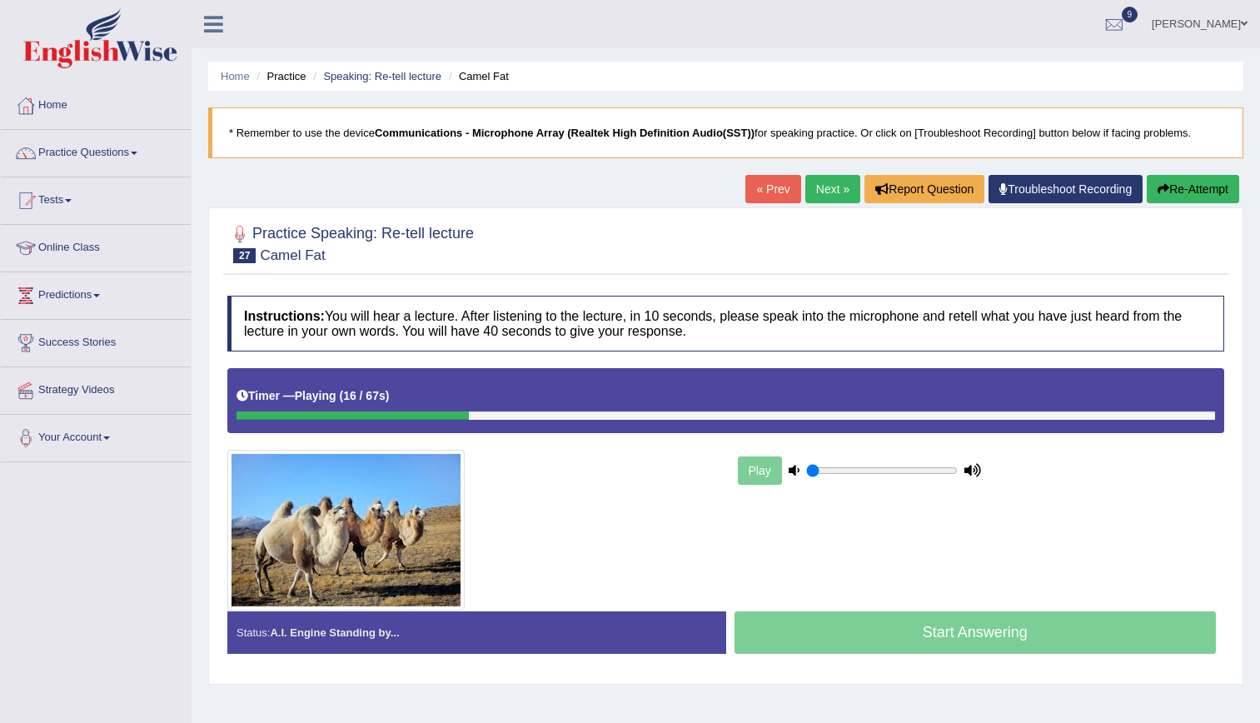
click at [1173, 187] on button "Re-Attempt" at bounding box center [1193, 189] width 92 height 28
click at [833, 182] on link "Next »" at bounding box center [832, 189] width 55 height 28
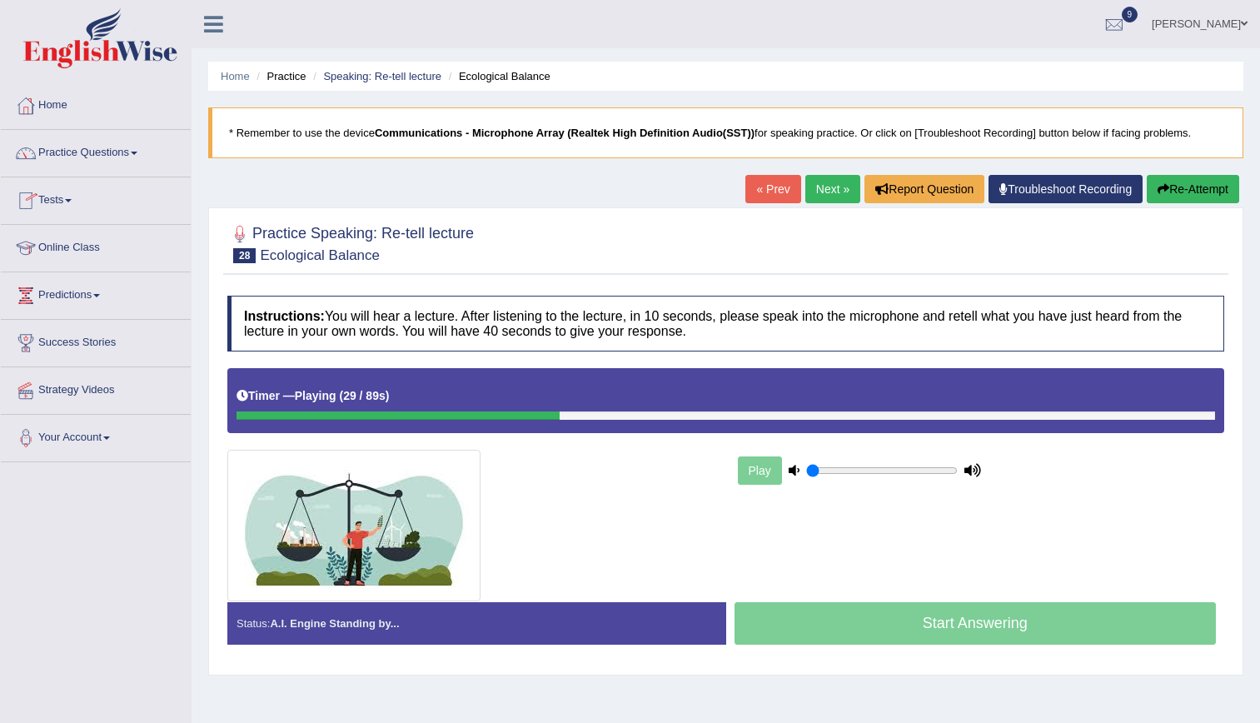
click at [88, 145] on link "Practice Questions" at bounding box center [96, 151] width 190 height 42
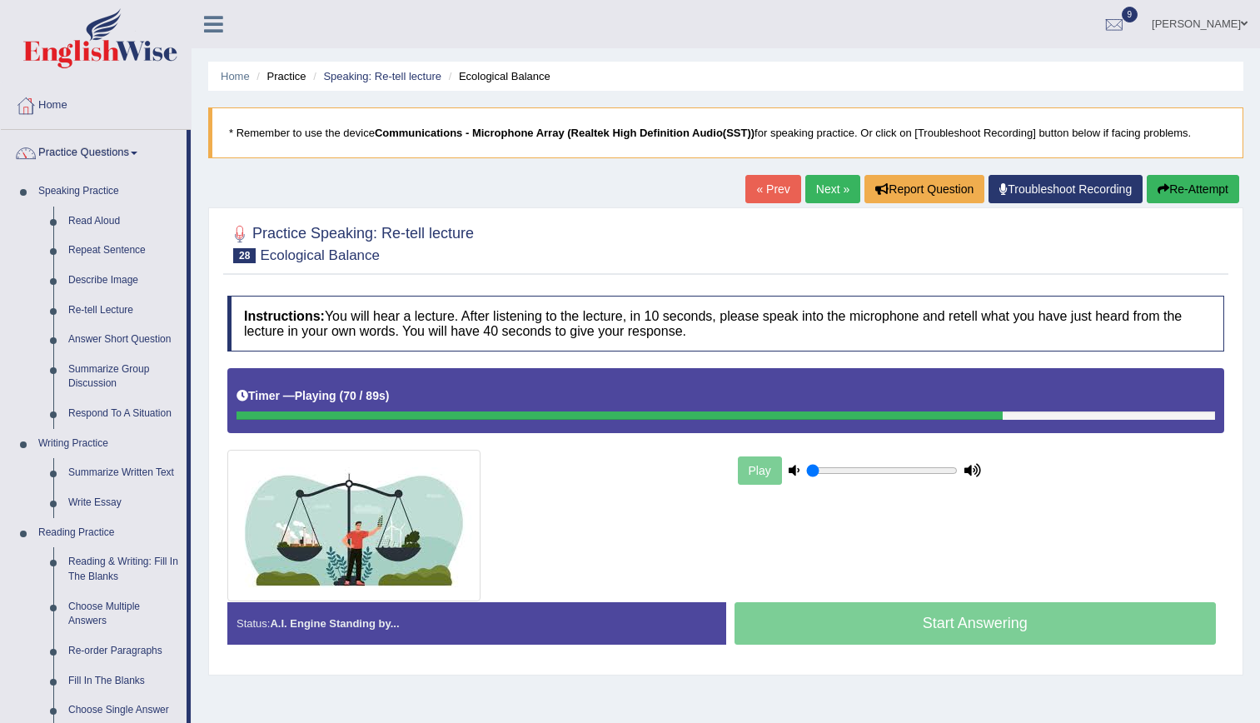
click at [816, 179] on link "Next »" at bounding box center [832, 189] width 55 height 28
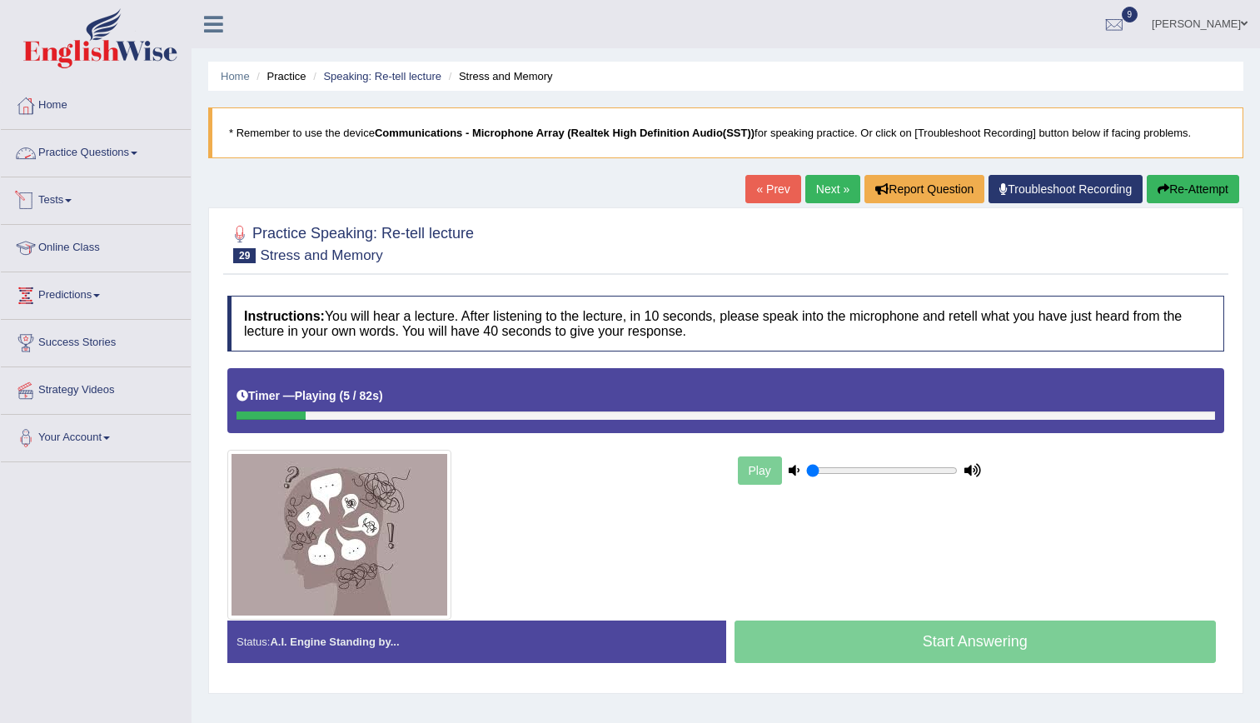
click at [110, 161] on link "Practice Questions" at bounding box center [96, 151] width 190 height 42
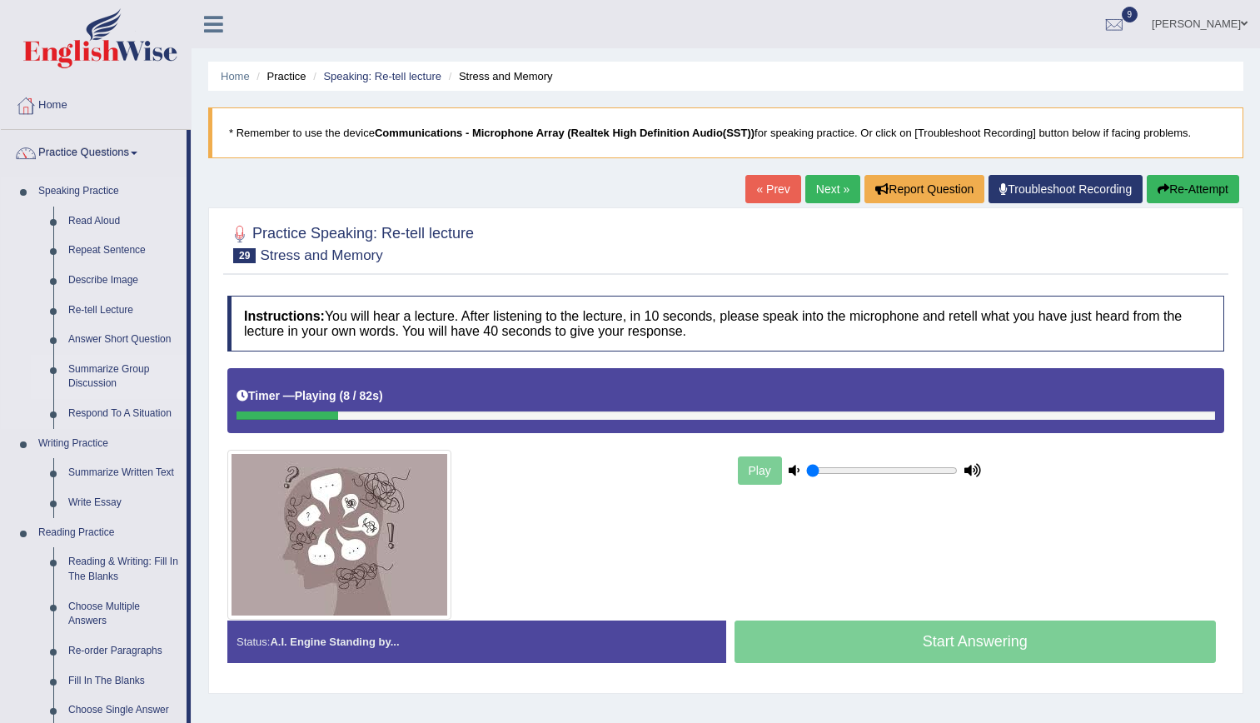
click at [112, 384] on link "Summarize Group Discussion" at bounding box center [124, 377] width 126 height 44
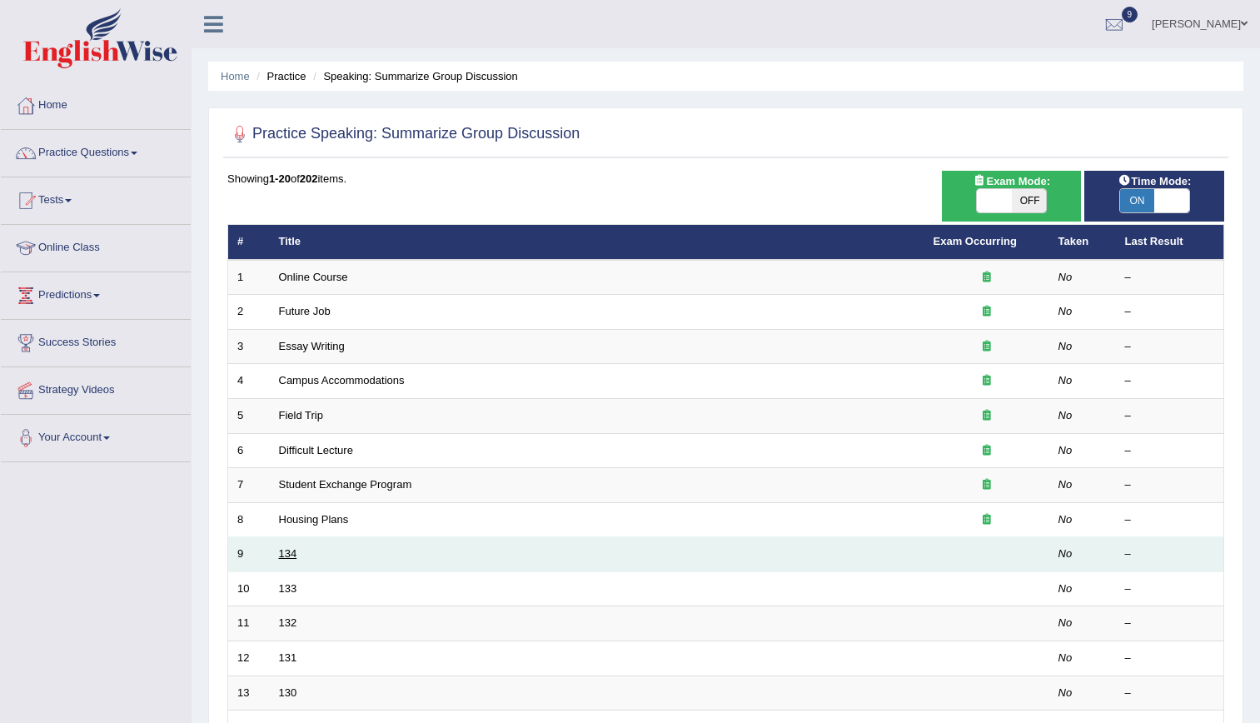
click at [286, 555] on link "134" at bounding box center [288, 553] width 18 height 12
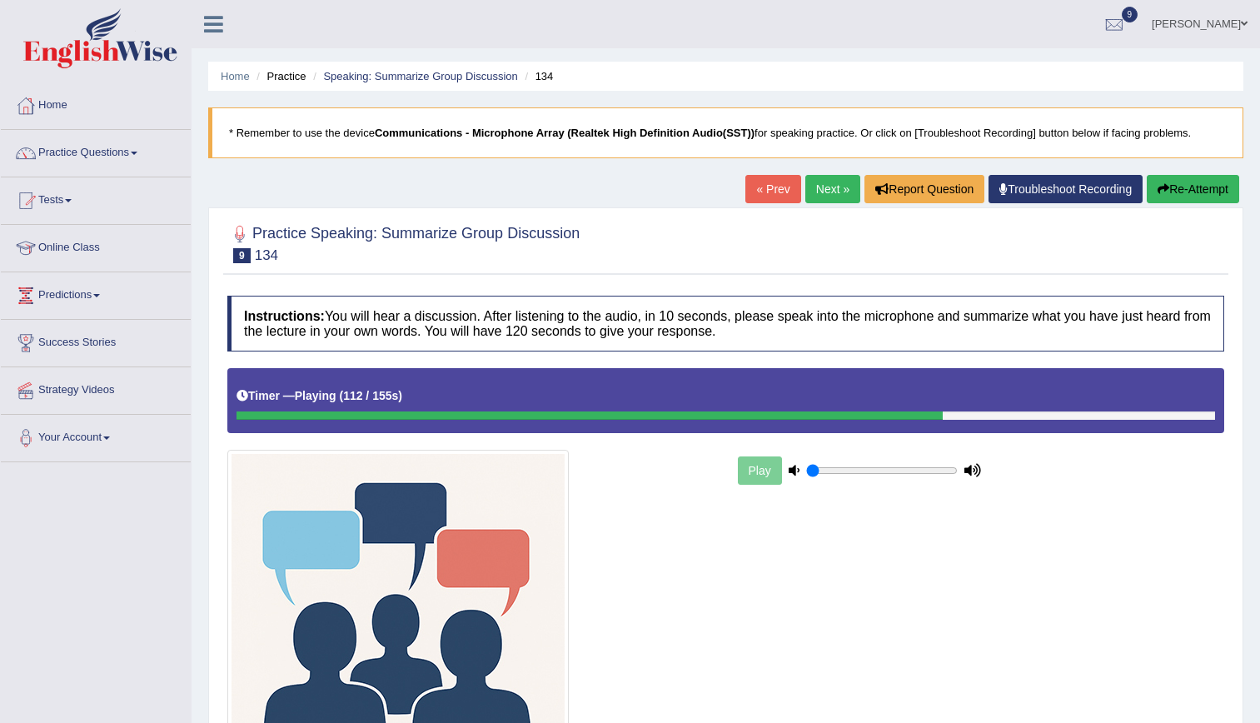
click at [835, 192] on link "Next »" at bounding box center [832, 189] width 55 height 28
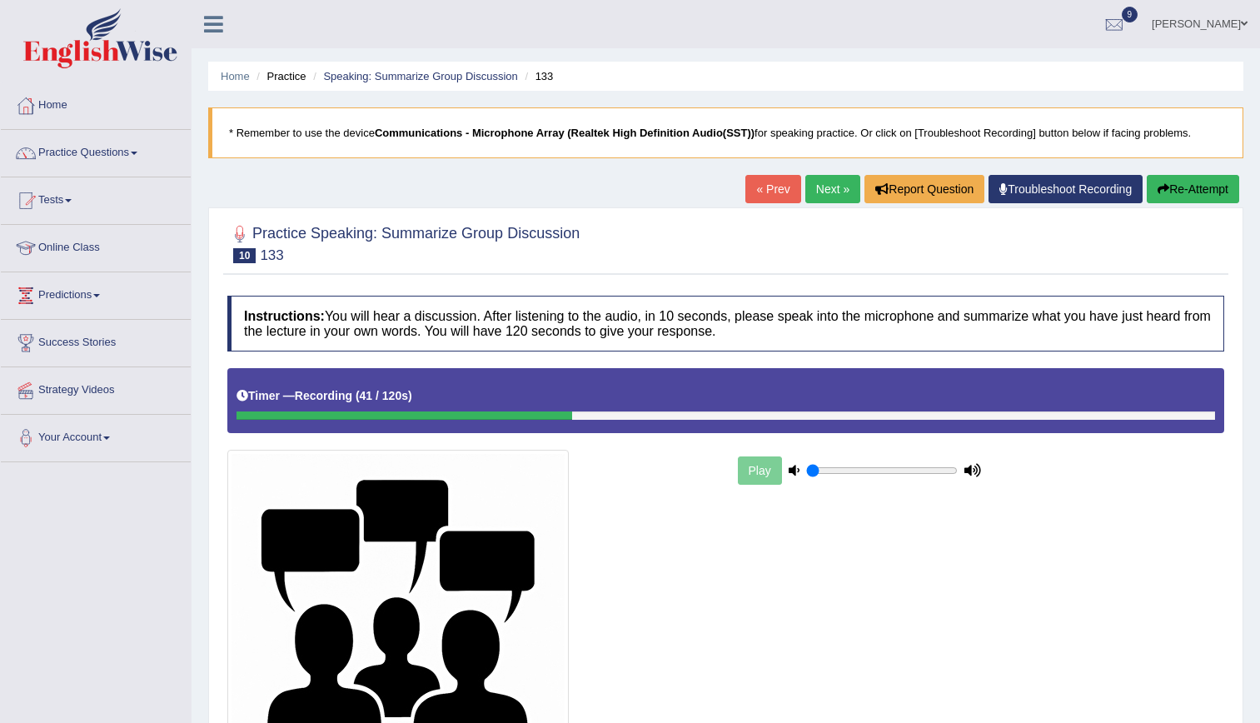
click at [1186, 193] on button "Re-Attempt" at bounding box center [1193, 189] width 92 height 28
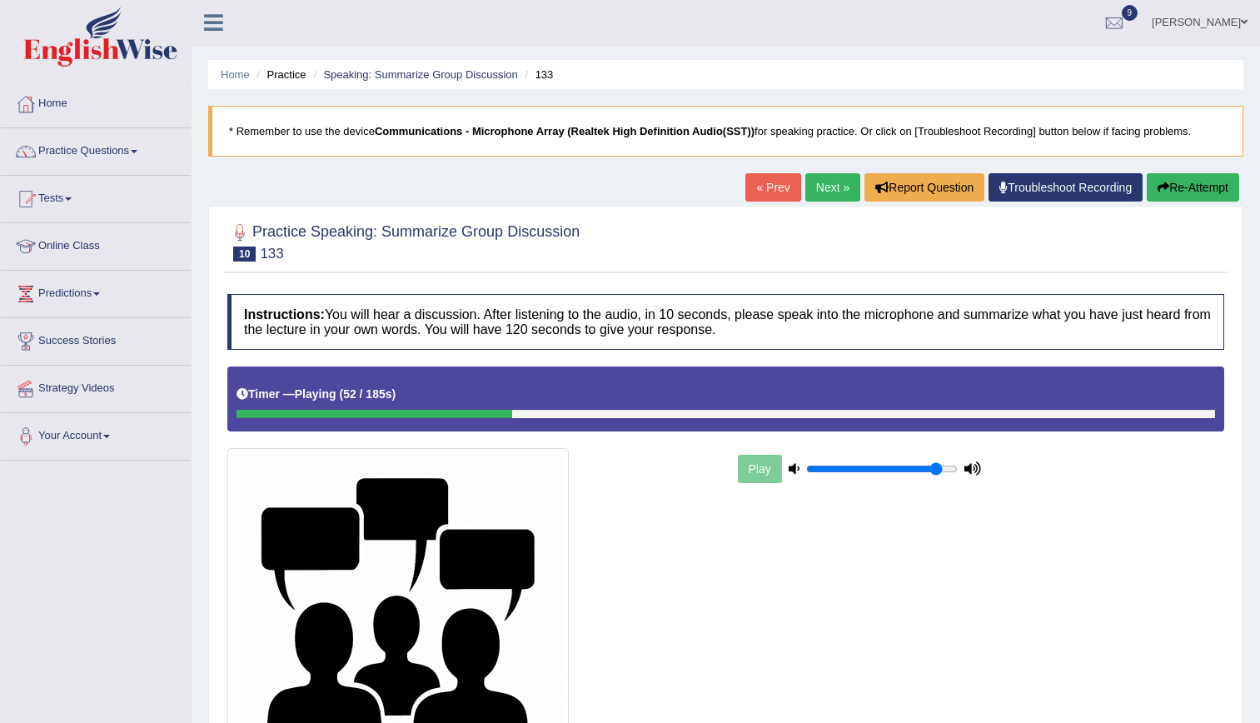
click at [936, 466] on input "range" at bounding box center [882, 468] width 152 height 13
type input "1"
click at [950, 471] on input "range" at bounding box center [882, 468] width 152 height 13
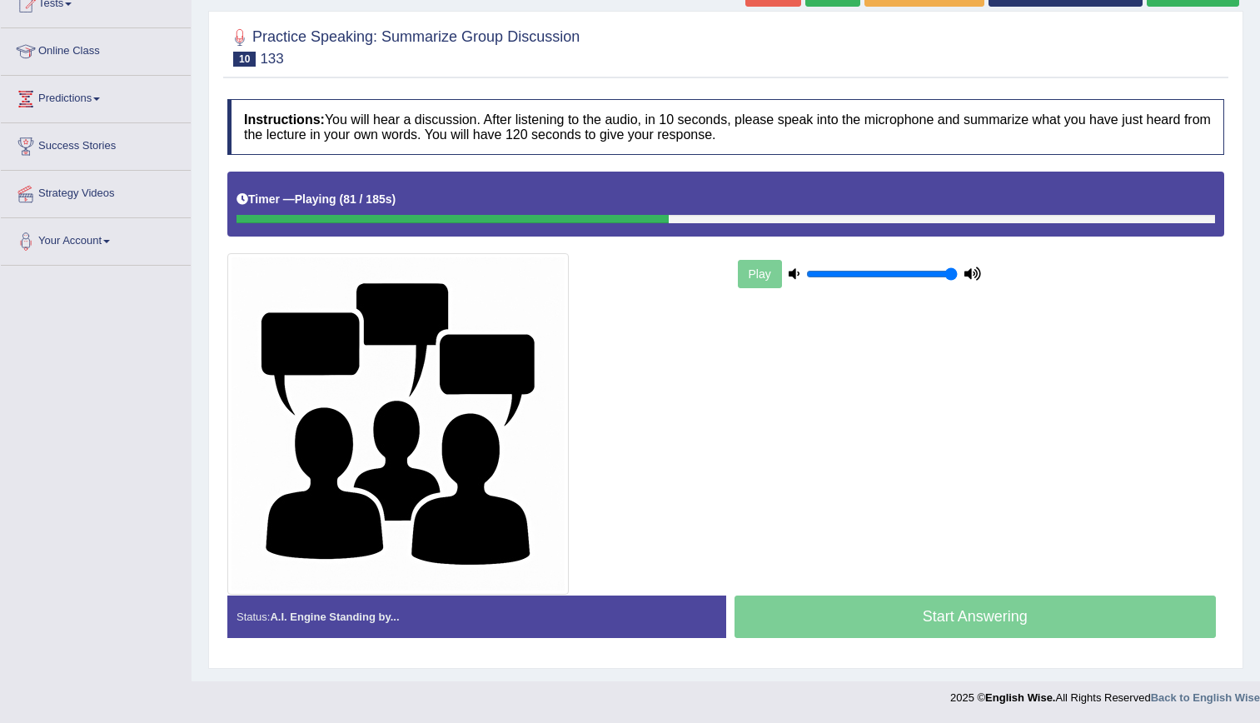
drag, startPoint x: 660, startPoint y: 220, endPoint x: 755, endPoint y: 228, distance: 94.5
click at [755, 228] on div "Timer — Playing ( 81 / 185s ) Skip" at bounding box center [725, 204] width 997 height 64
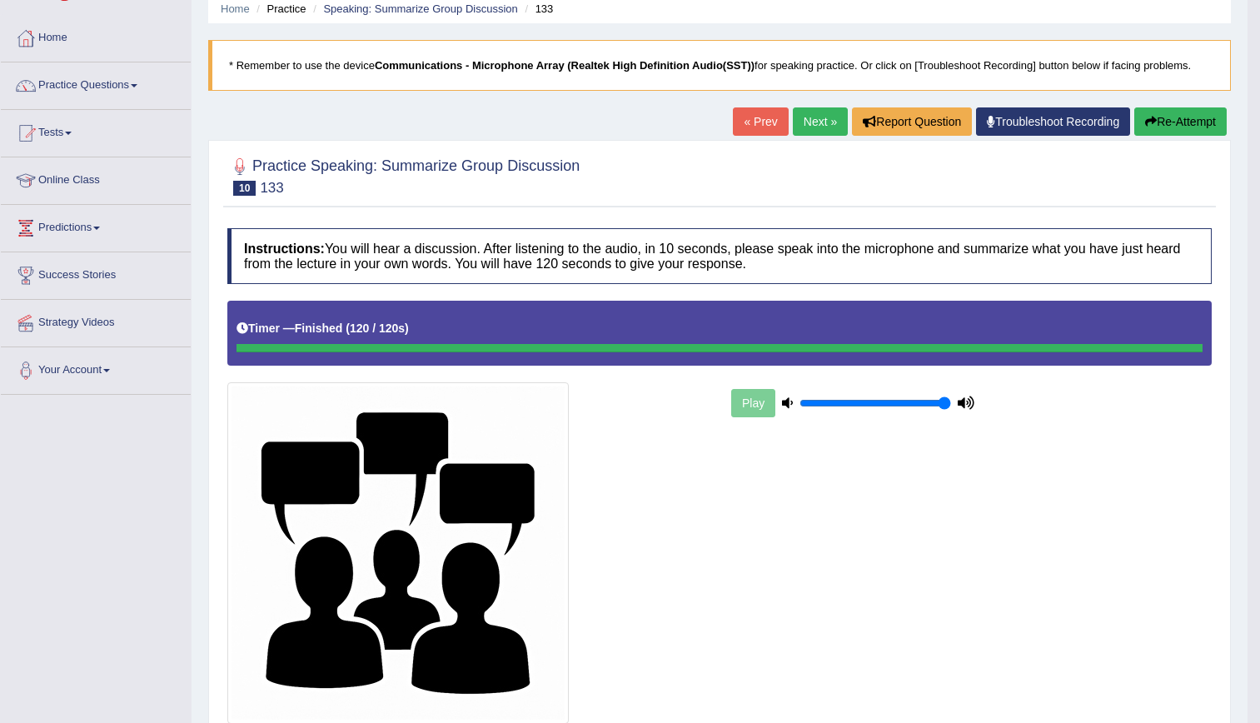
scroll to position [63, 0]
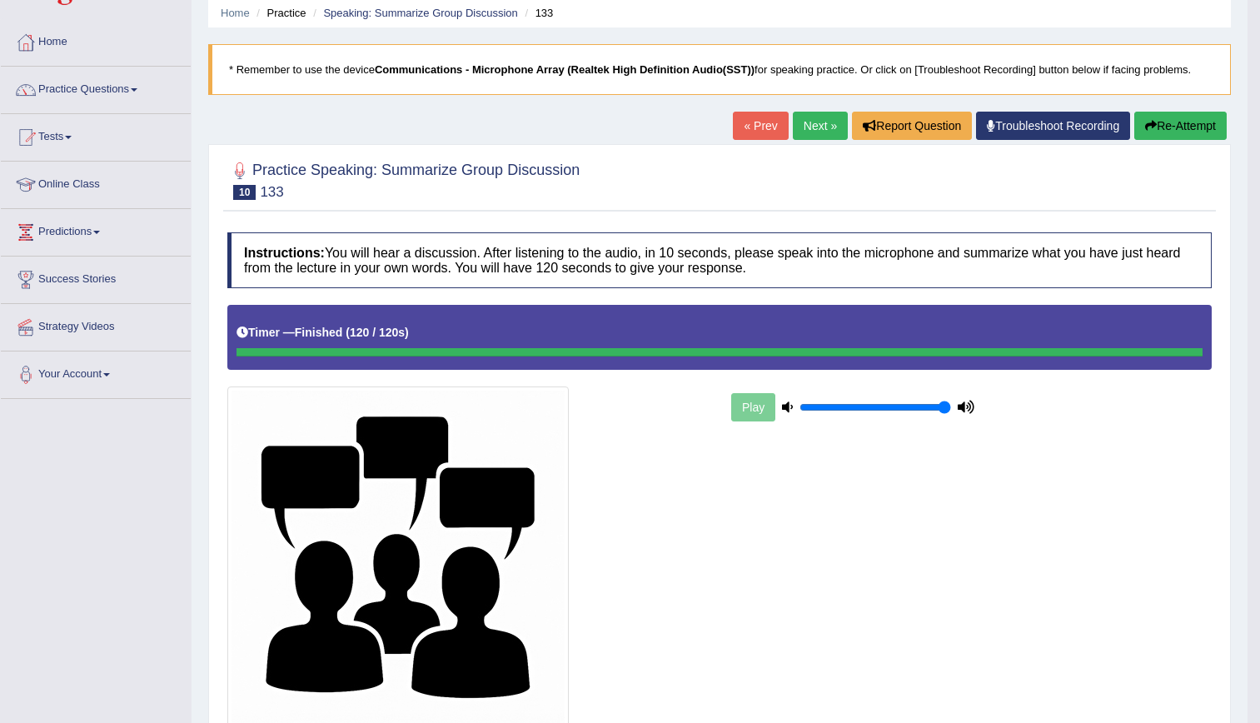
click at [824, 131] on link "Next »" at bounding box center [820, 126] width 55 height 28
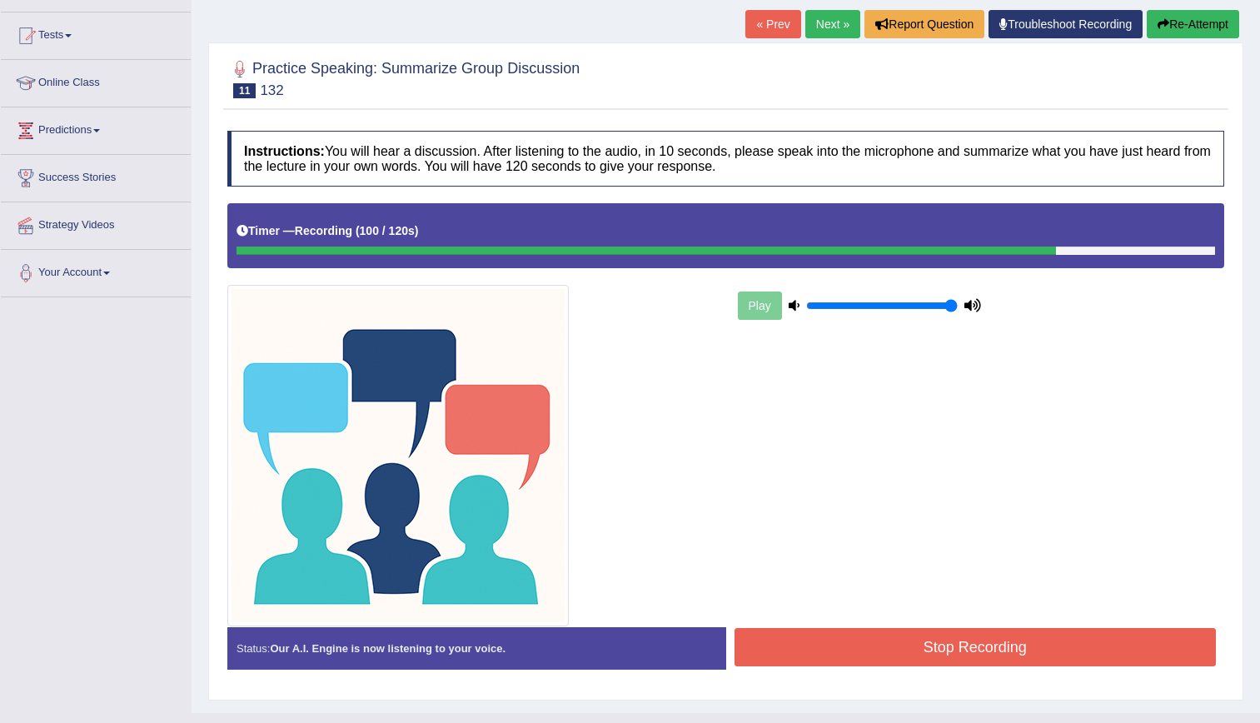
scroll to position [197, 0]
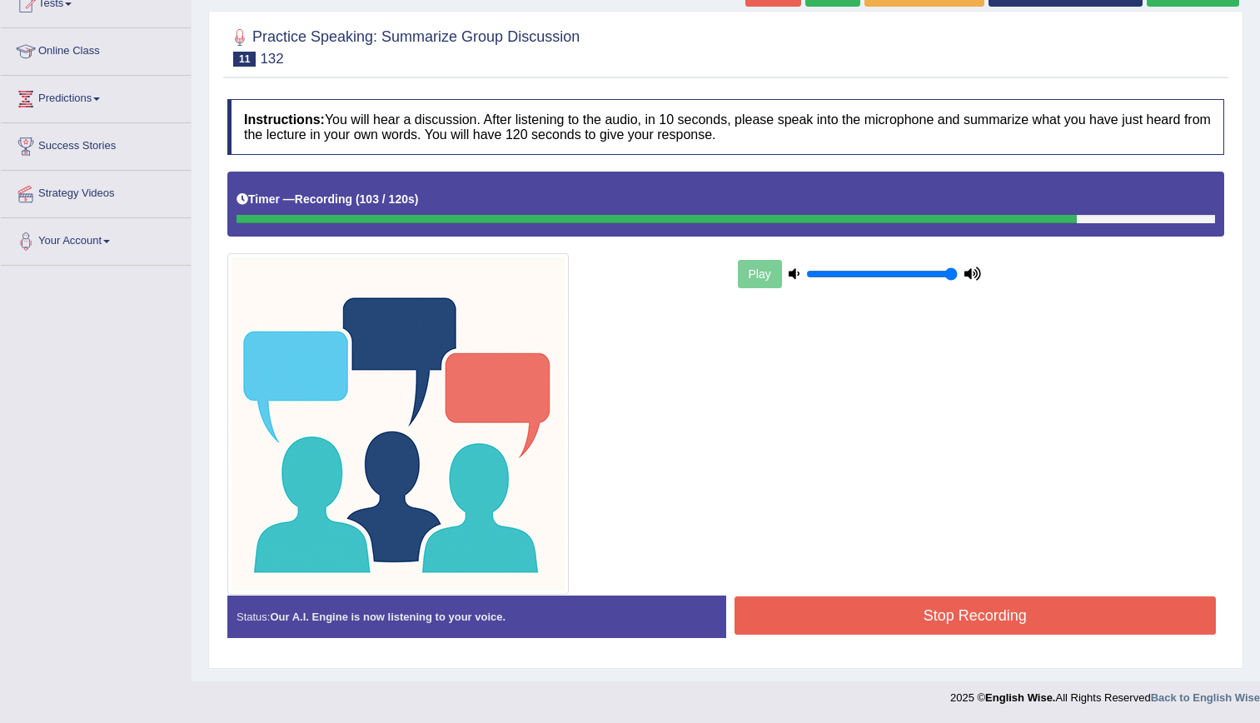
click at [900, 599] on button "Stop Recording" at bounding box center [976, 615] width 482 height 38
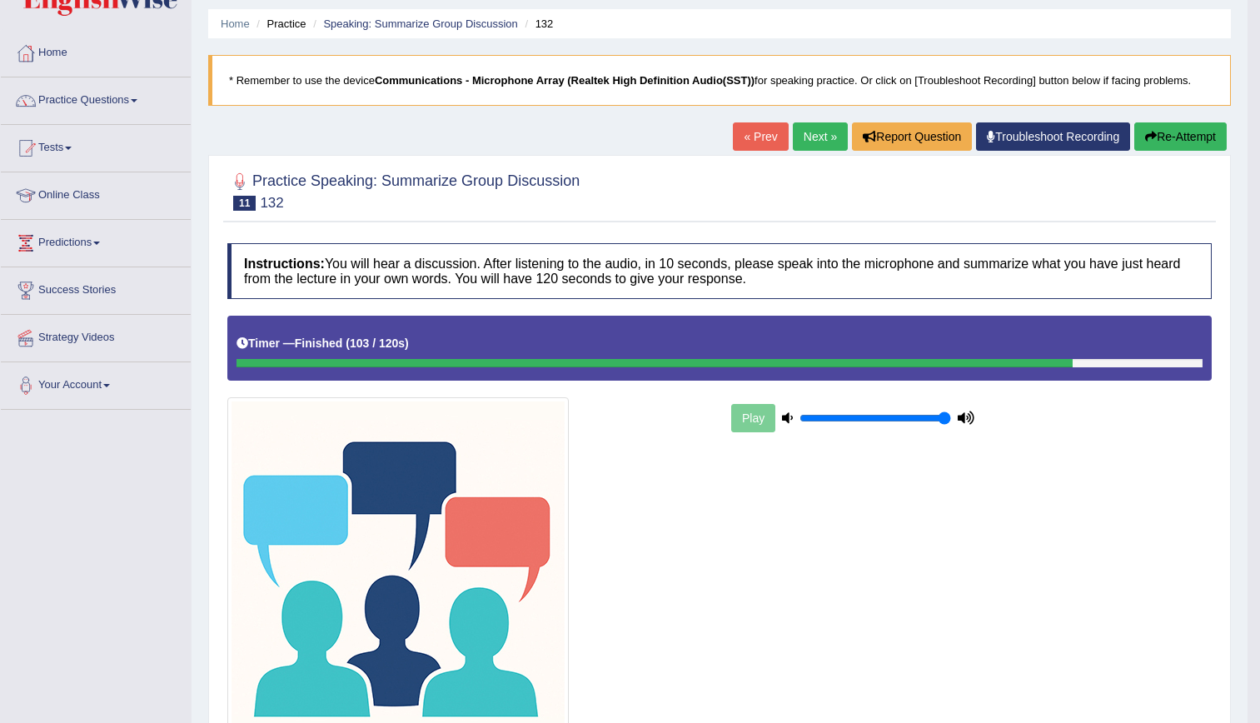
scroll to position [55, 0]
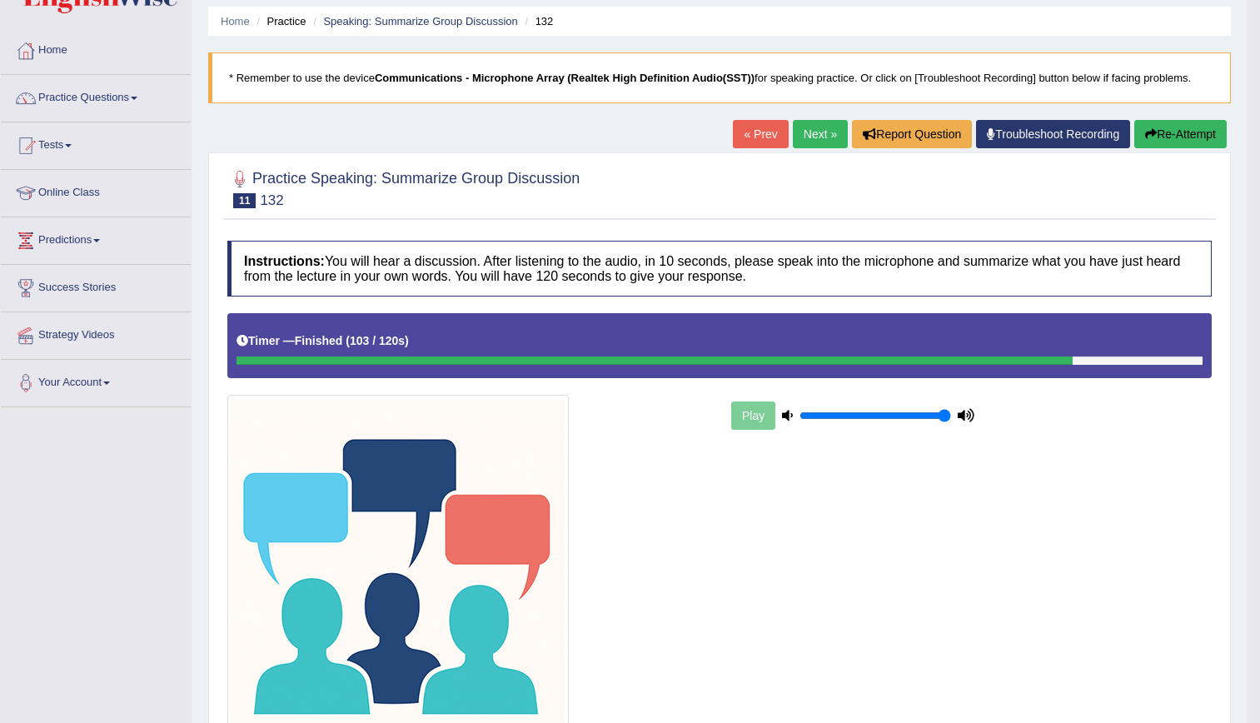
click at [821, 142] on link "Next »" at bounding box center [820, 134] width 55 height 28
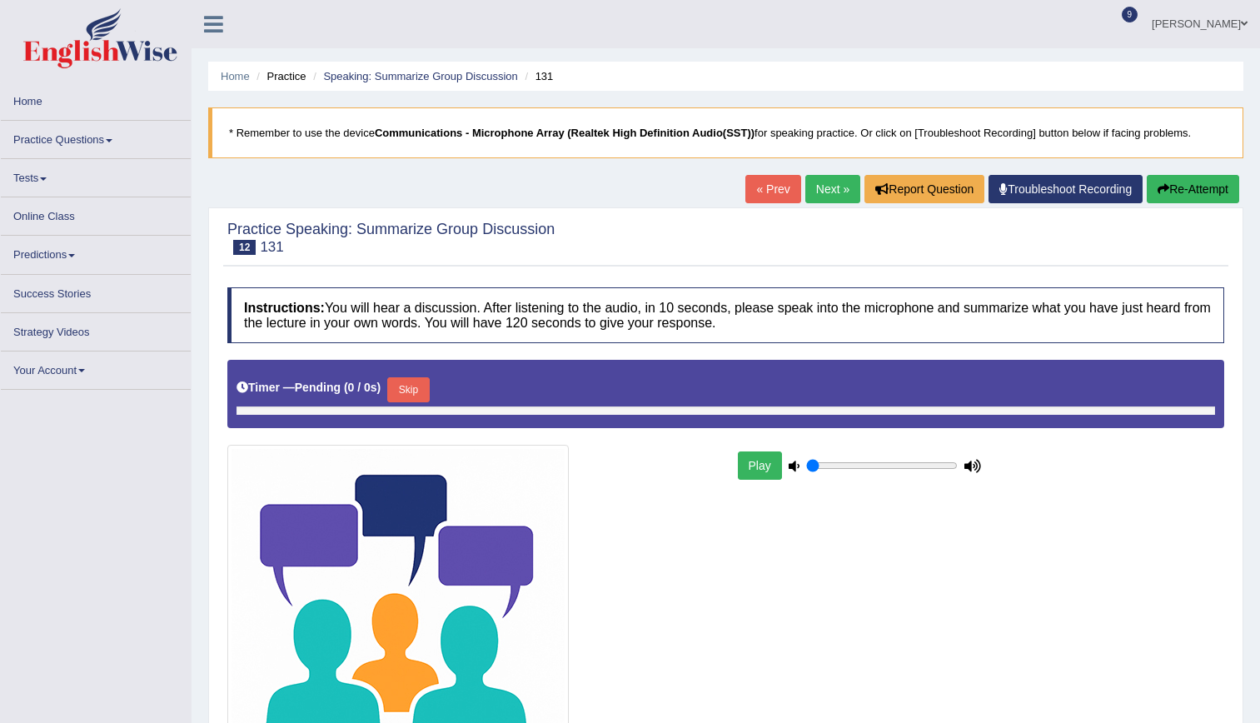
type input "1"
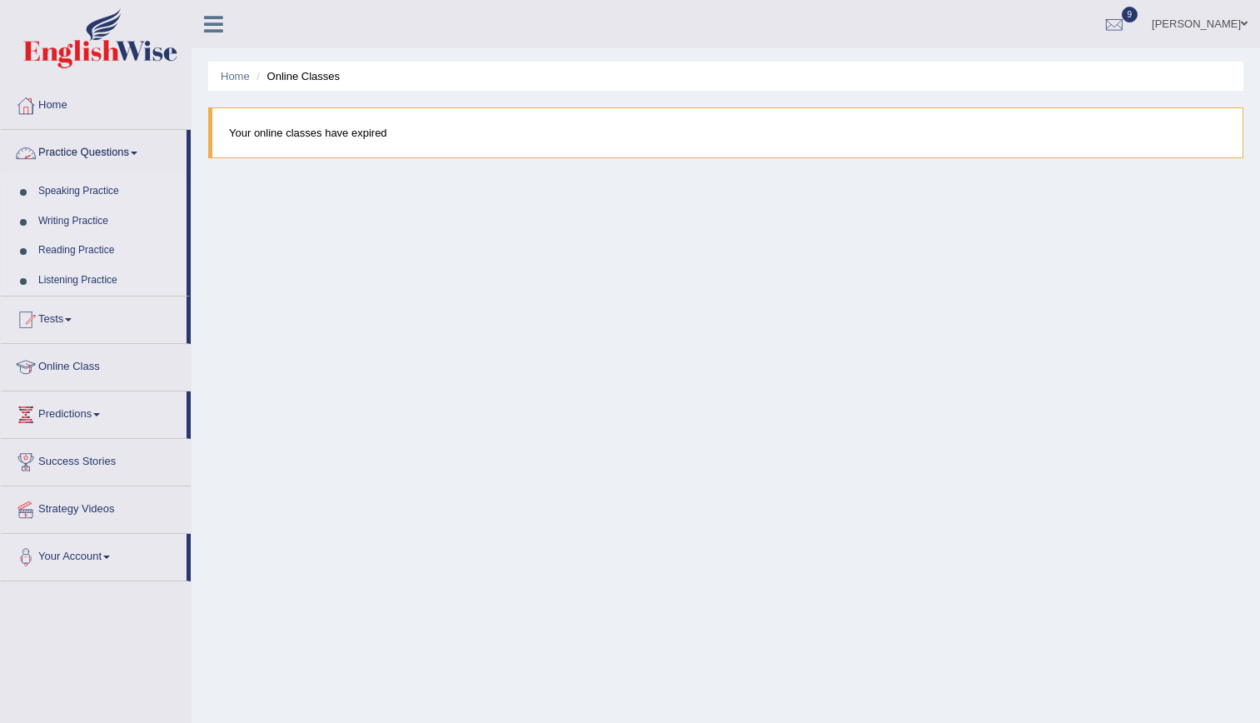
click at [110, 157] on link "Practice Questions" at bounding box center [94, 151] width 186 height 42
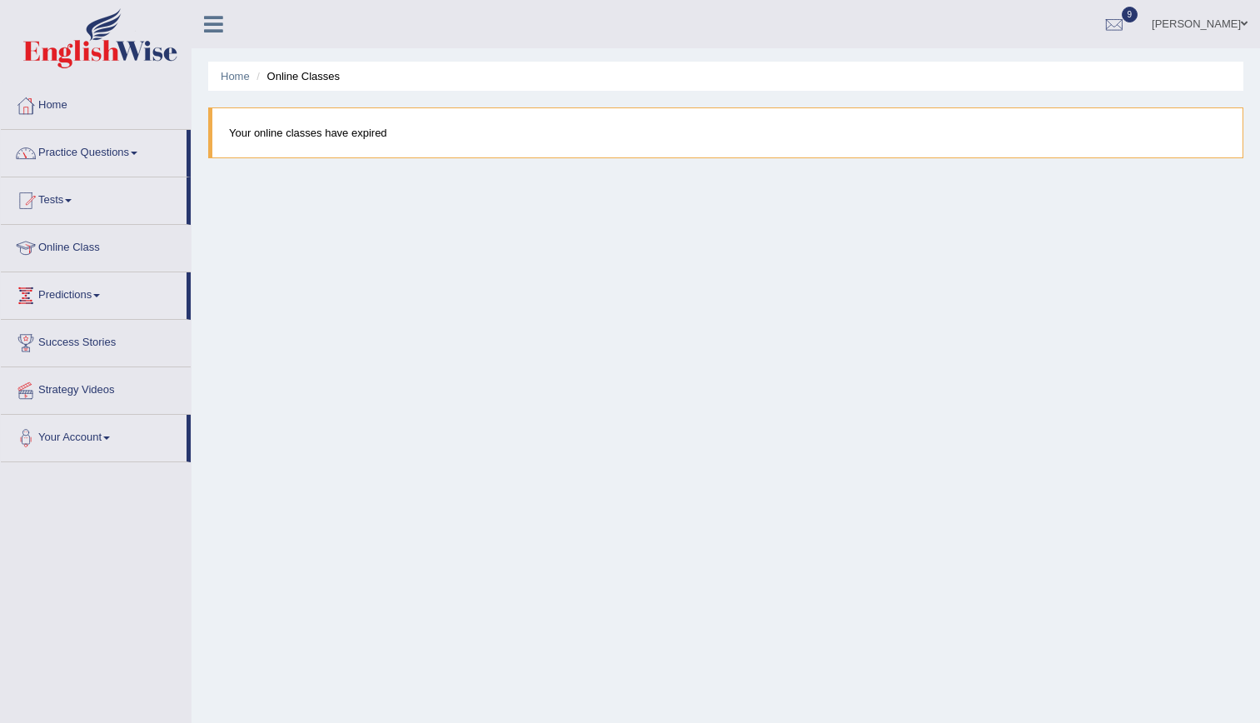
click at [110, 157] on link "Practice Questions" at bounding box center [94, 151] width 186 height 42
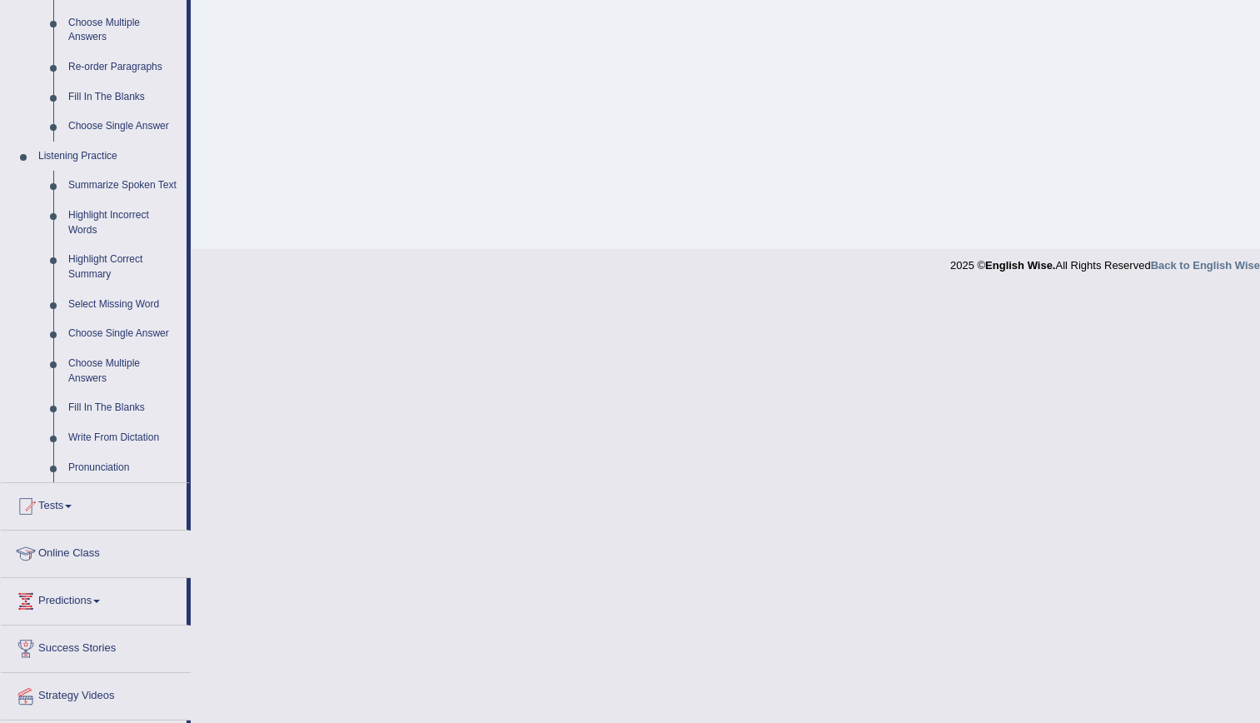
scroll to position [590, 0]
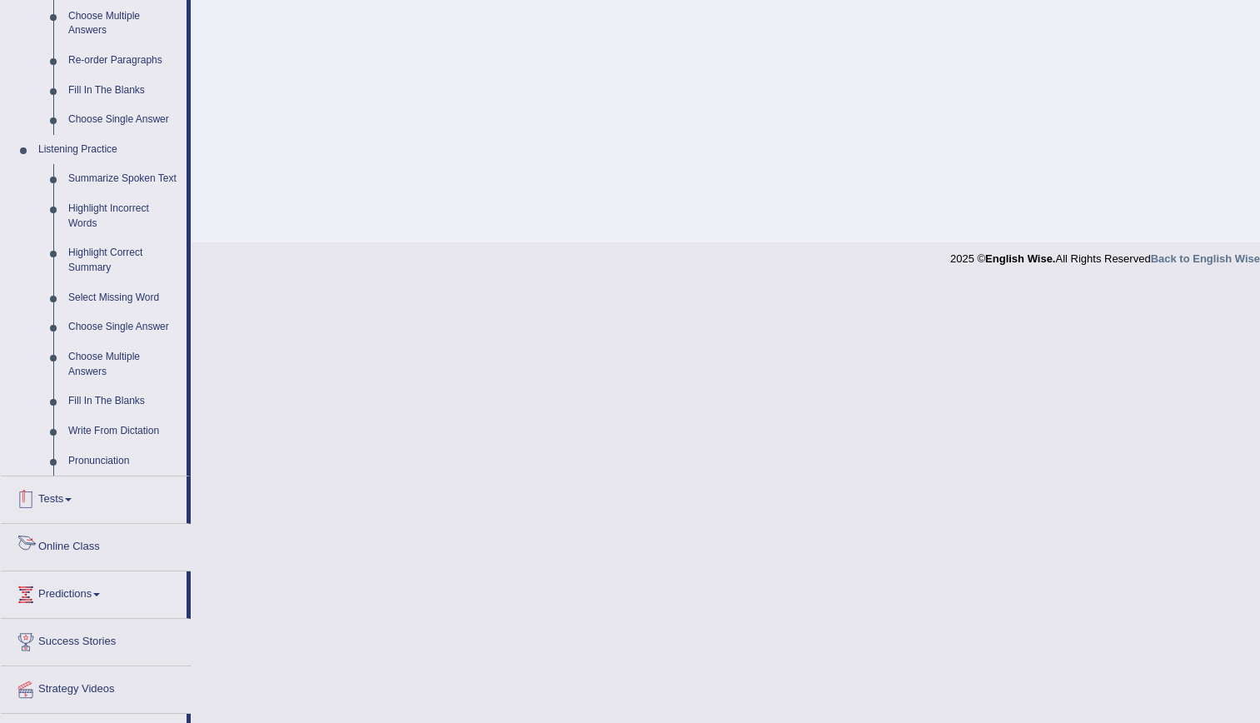
click at [32, 513] on link "Tests" at bounding box center [94, 497] width 186 height 42
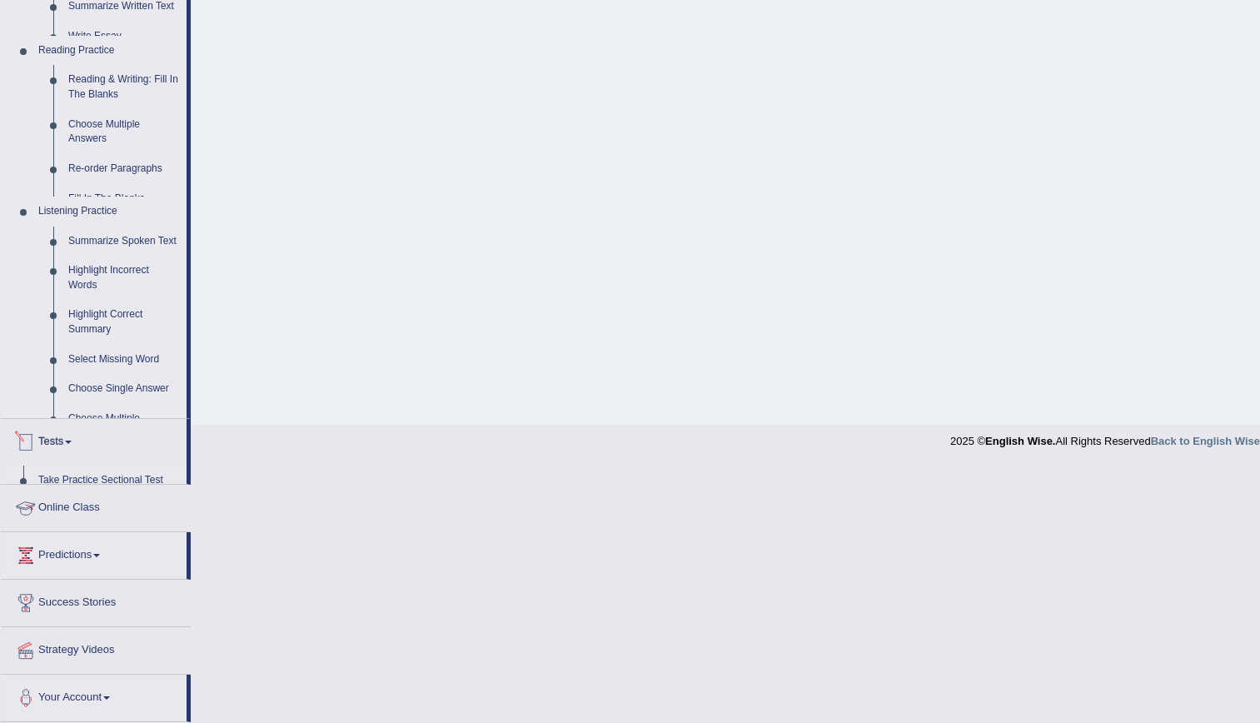
scroll to position [152, 0]
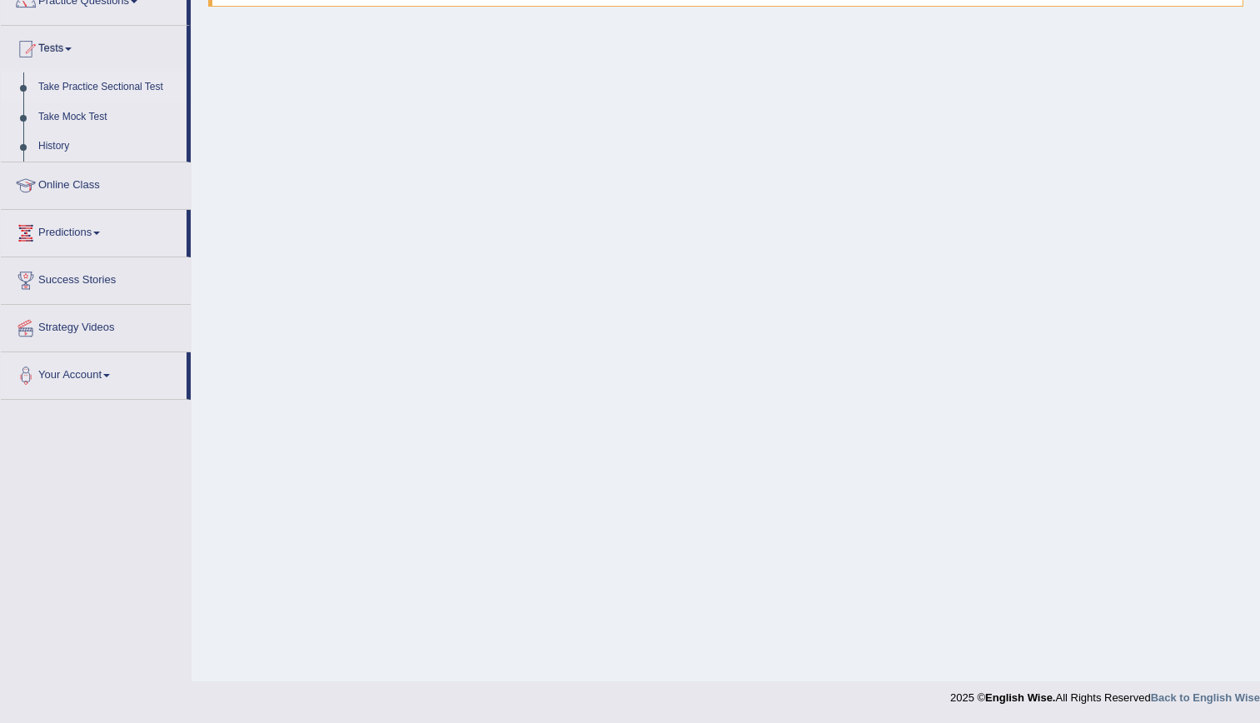
click at [96, 84] on link "Take Practice Sectional Test" at bounding box center [109, 87] width 156 height 30
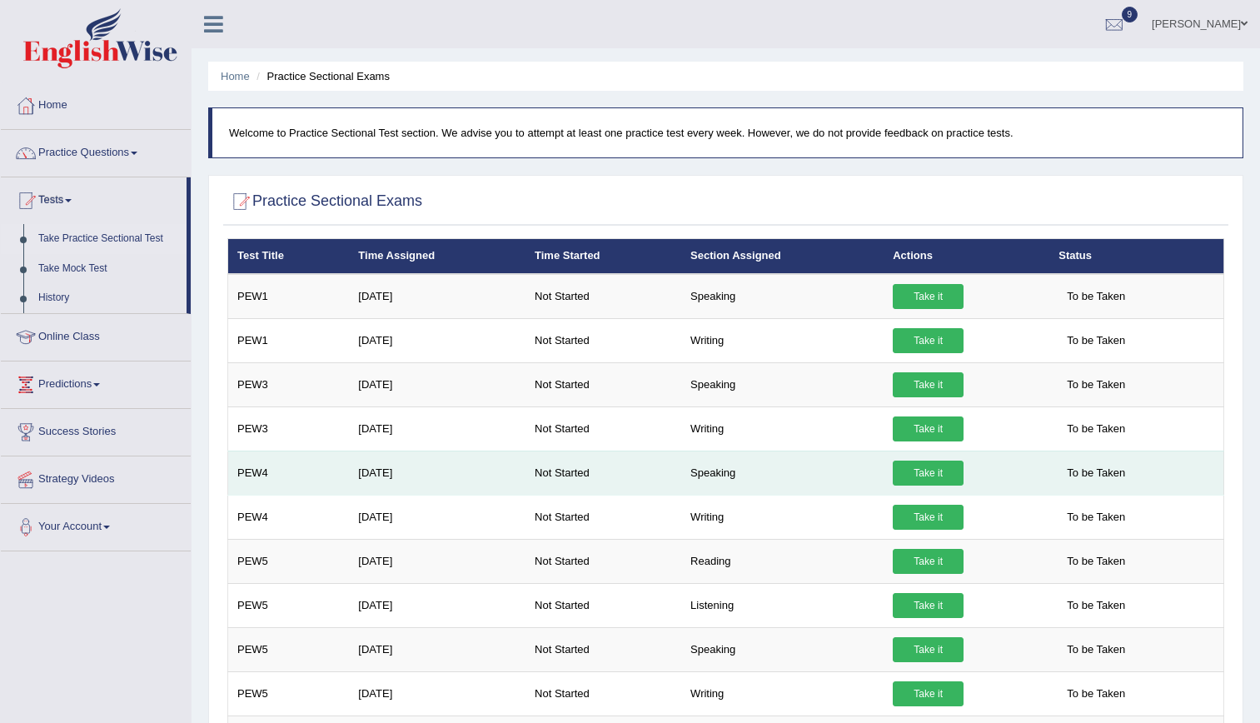
click at [902, 469] on link "Take it" at bounding box center [928, 473] width 71 height 25
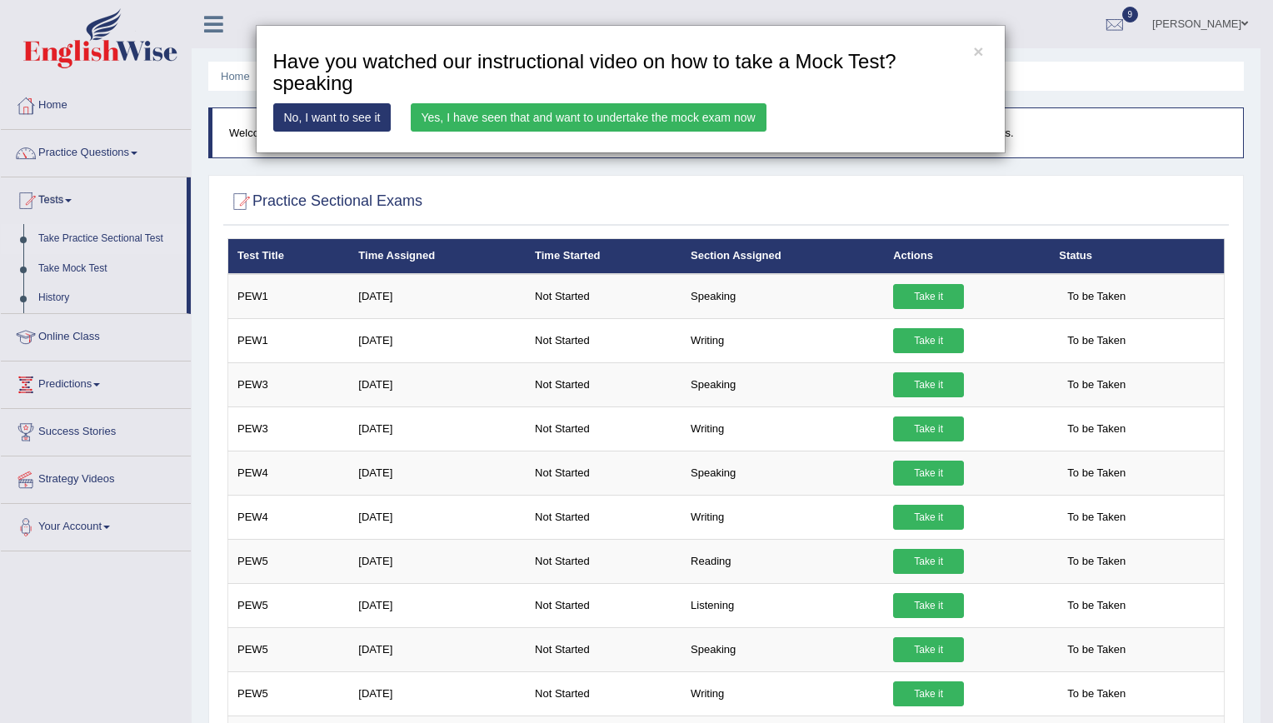
click at [636, 128] on link "Yes, I have seen that and want to undertake the mock exam now" at bounding box center [589, 117] width 356 height 28
click at [620, 118] on link "Yes, I have seen that and want to undertake the mock exam now" at bounding box center [589, 117] width 356 height 28
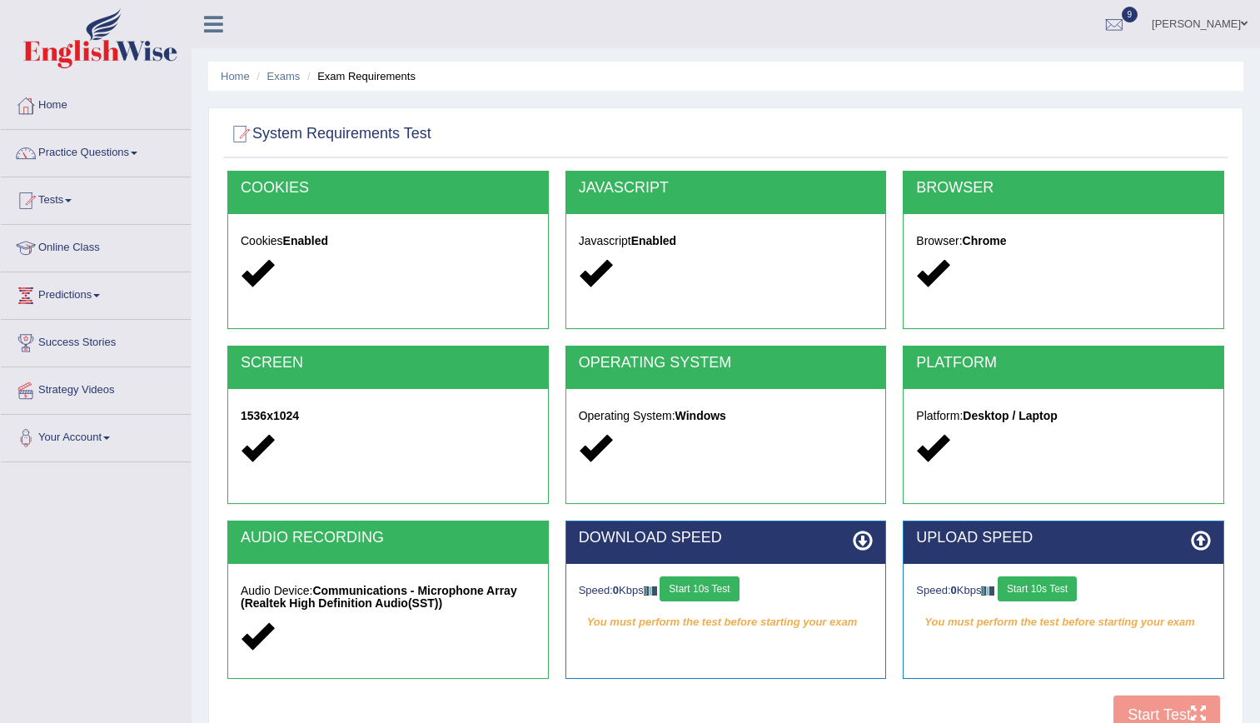
drag, startPoint x: 0, startPoint y: 0, endPoint x: 1264, endPoint y: 590, distance: 1395.0
click at [1259, 590] on html "Toggle navigation Home Practice Questions Speaking Practice Read Aloud Repeat S…" at bounding box center [630, 361] width 1260 height 723
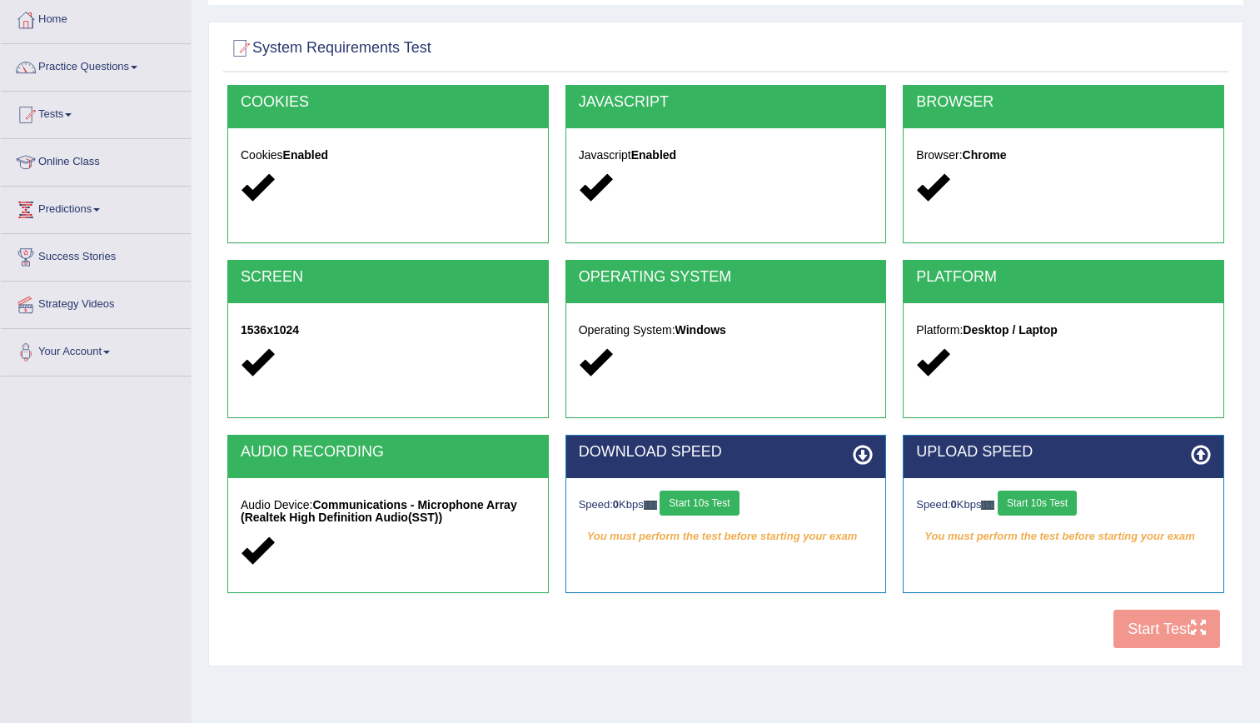
scroll to position [90, 0]
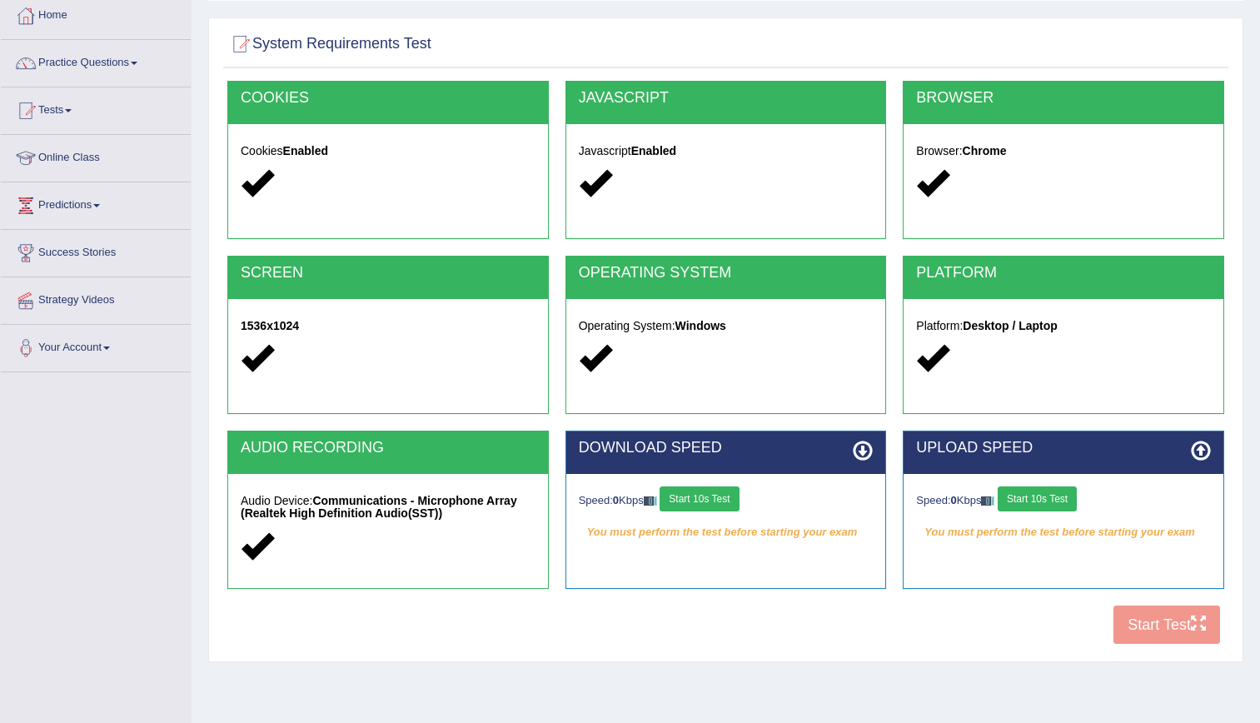
click at [725, 506] on button "Start 10s Test" at bounding box center [699, 498] width 79 height 25
click at [1056, 508] on button "Start 10s Test" at bounding box center [1037, 498] width 79 height 25
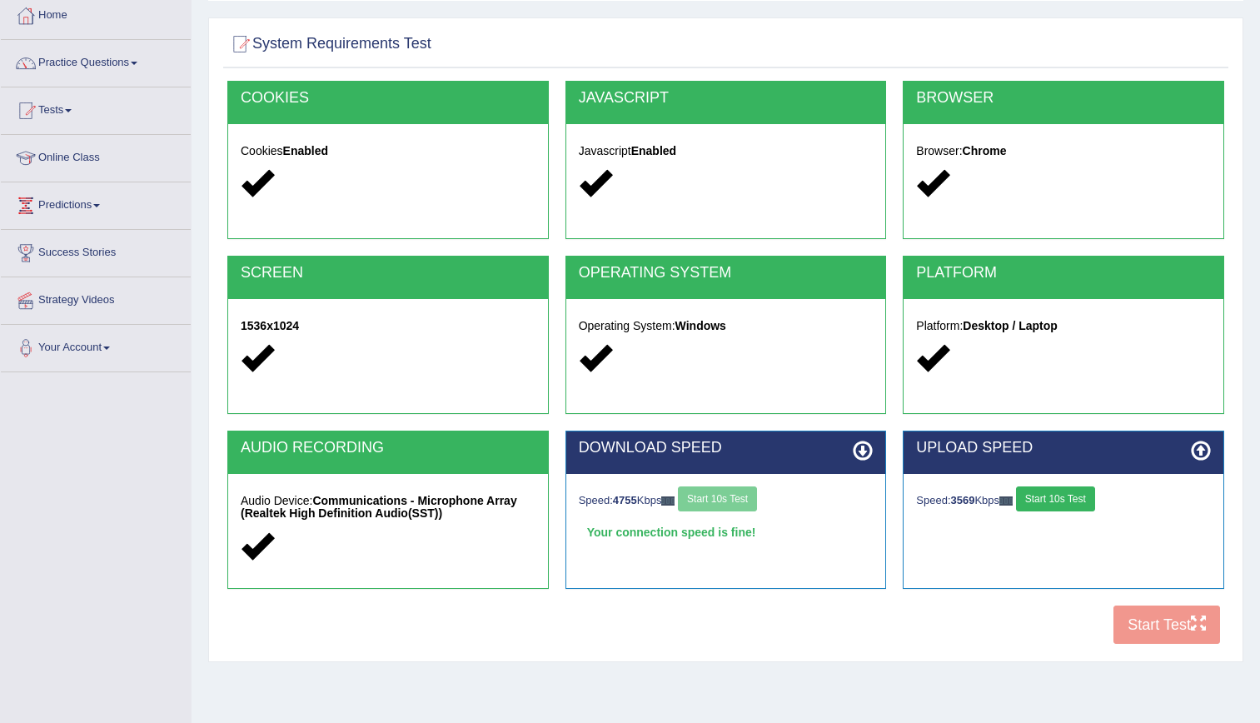
click at [1079, 492] on button "Start 10s Test" at bounding box center [1055, 498] width 79 height 25
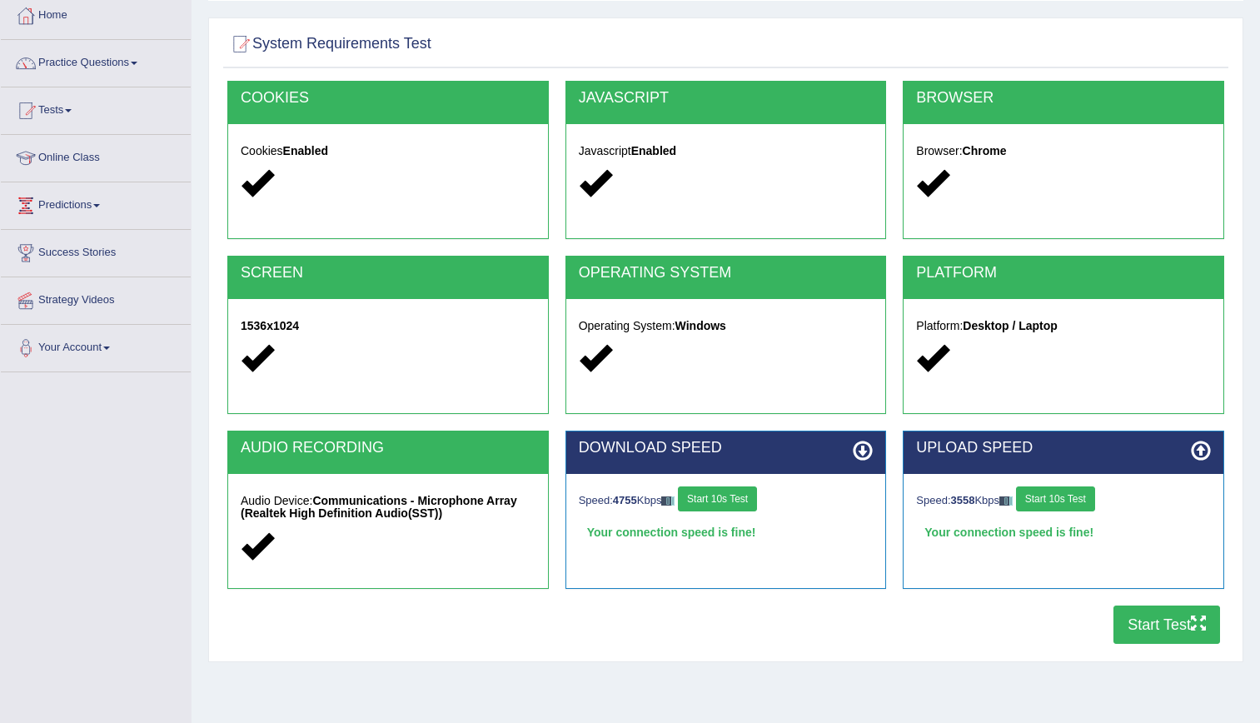
click at [1144, 628] on button "Start Test" at bounding box center [1167, 624] width 107 height 38
click at [67, 73] on link "Practice Questions" at bounding box center [96, 61] width 190 height 42
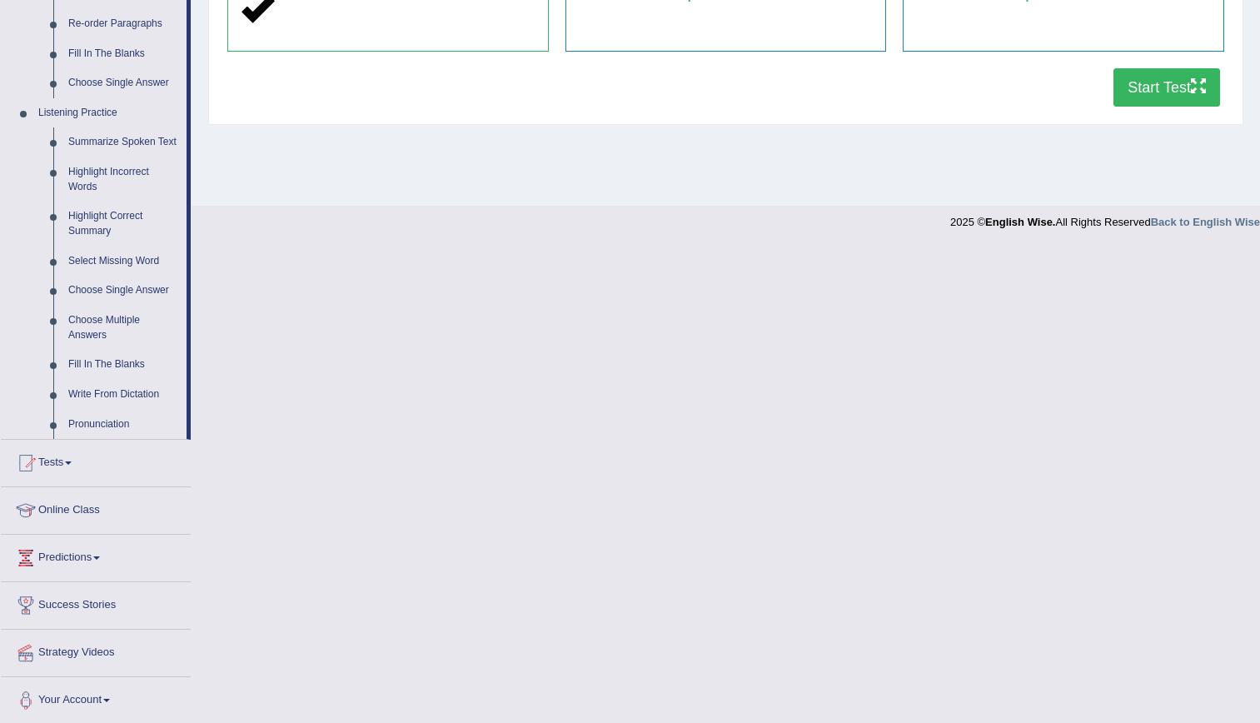
scroll to position [630, 0]
click at [57, 457] on link "Tests" at bounding box center [96, 458] width 190 height 42
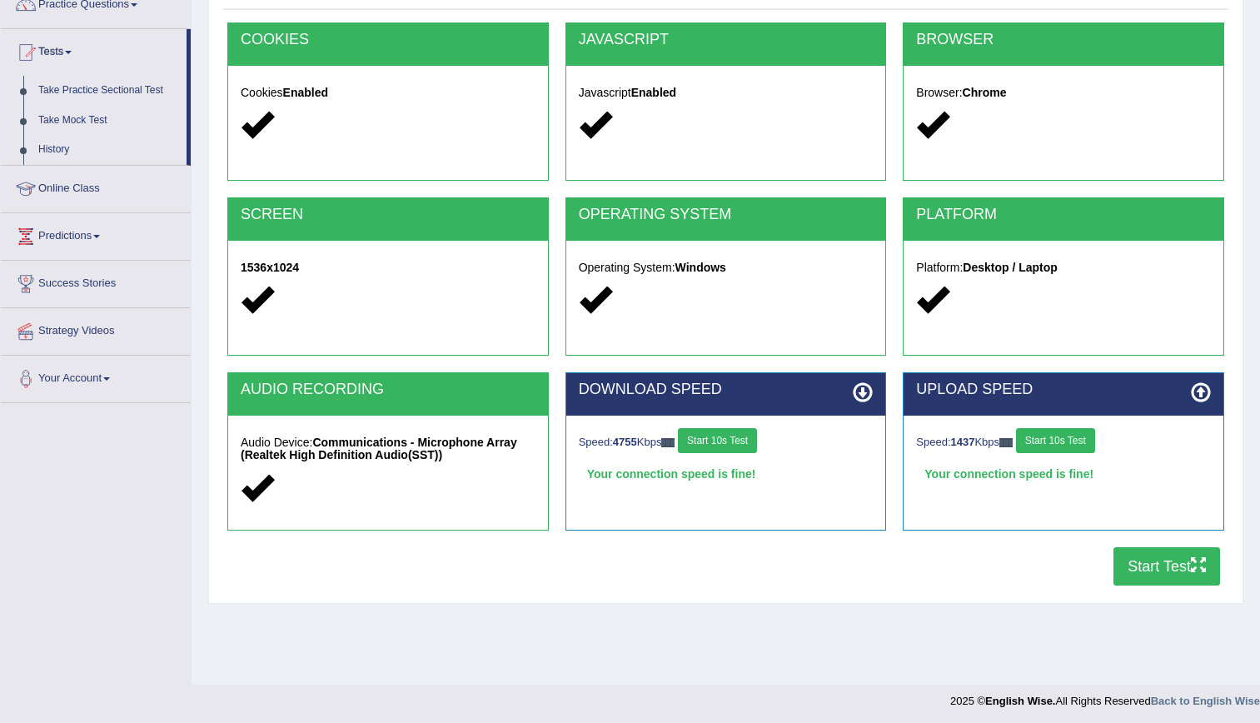
scroll to position [0, 0]
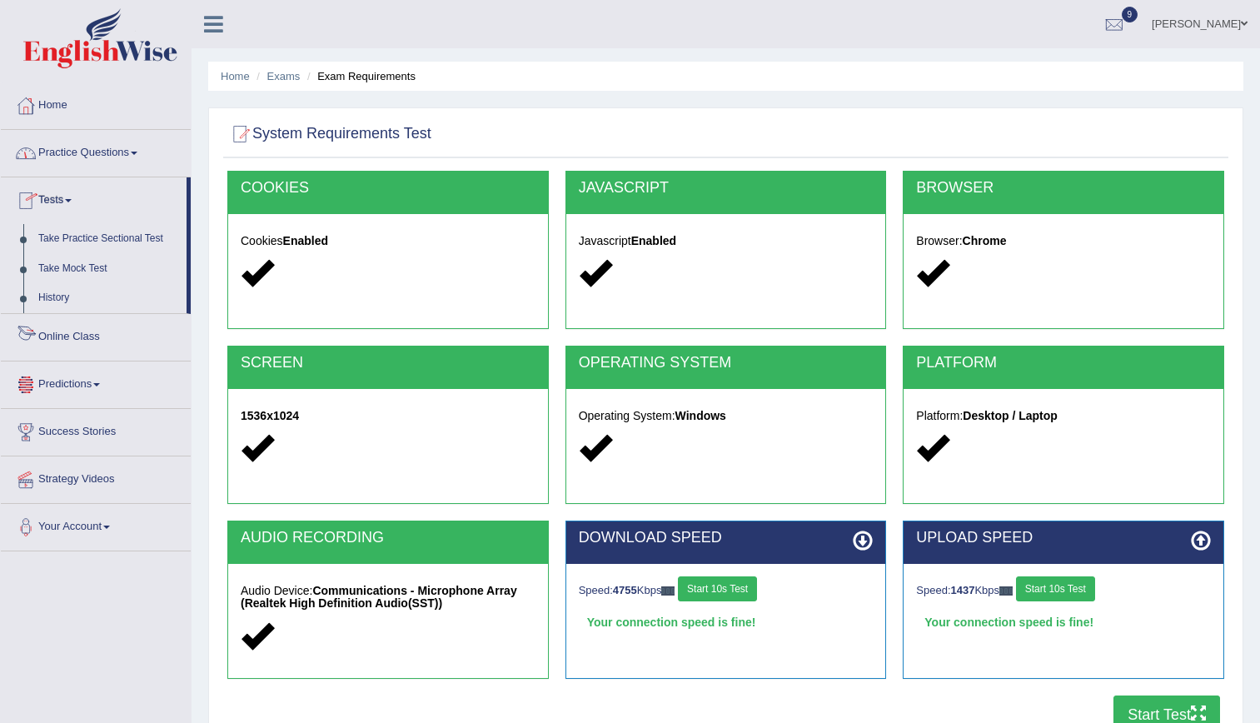
click at [68, 382] on link "Predictions" at bounding box center [96, 382] width 190 height 42
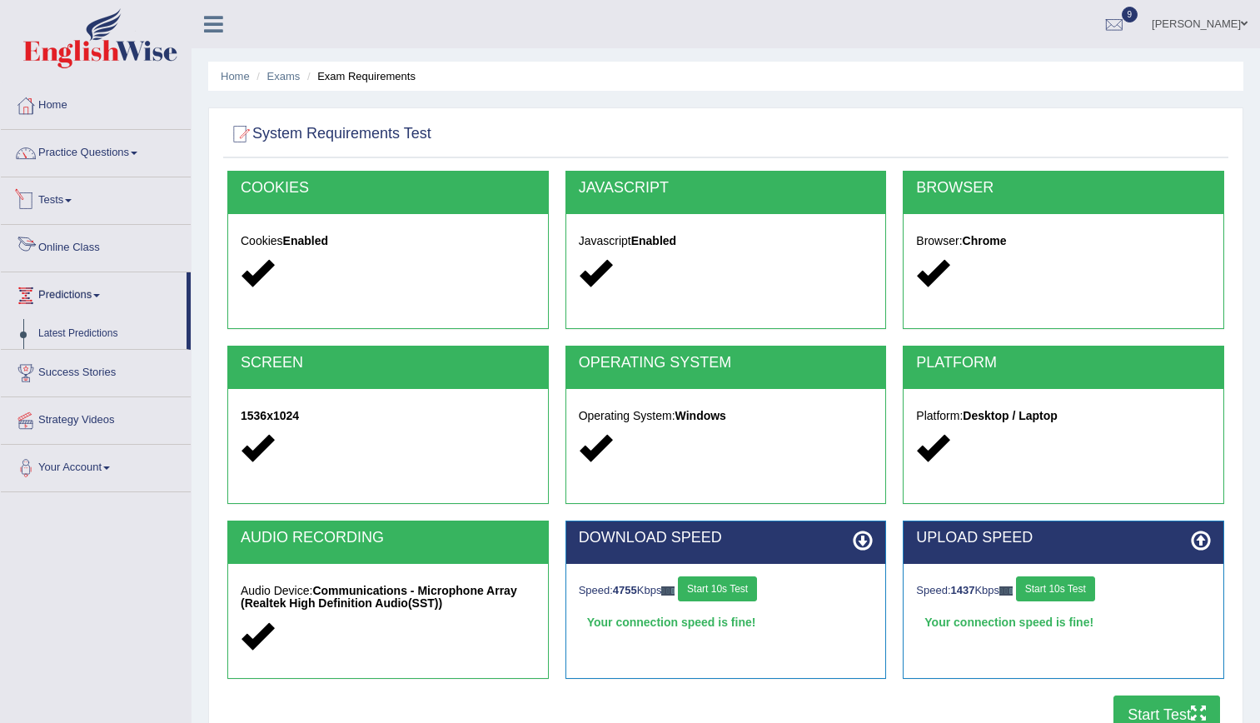
click at [51, 192] on link "Tests" at bounding box center [96, 198] width 190 height 42
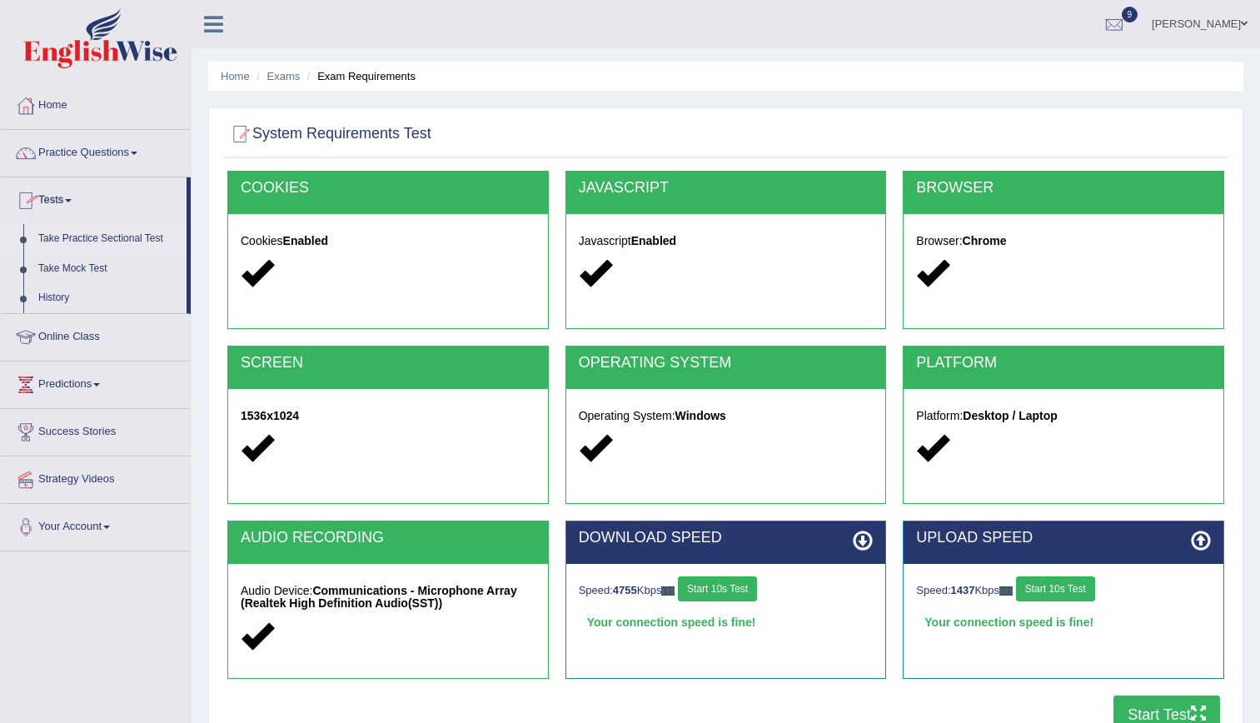
click at [67, 239] on link "Take Practice Sectional Test" at bounding box center [109, 239] width 156 height 30
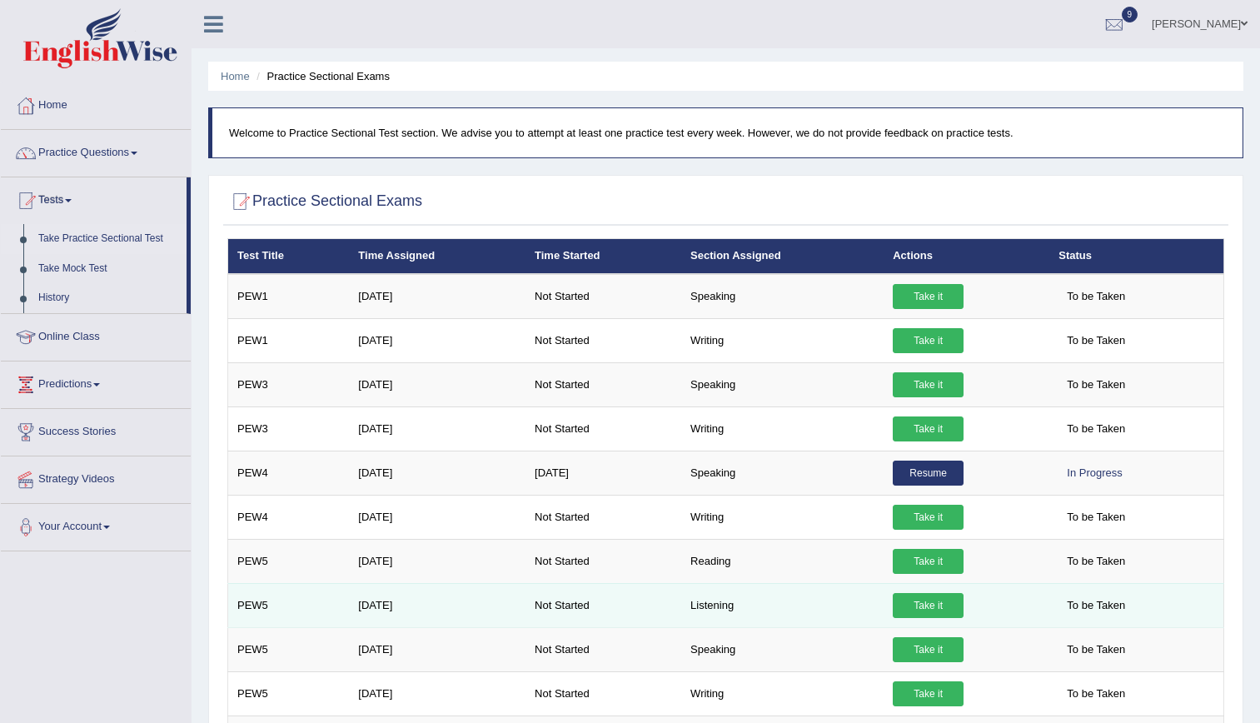
click at [916, 602] on link "Take it" at bounding box center [928, 605] width 71 height 25
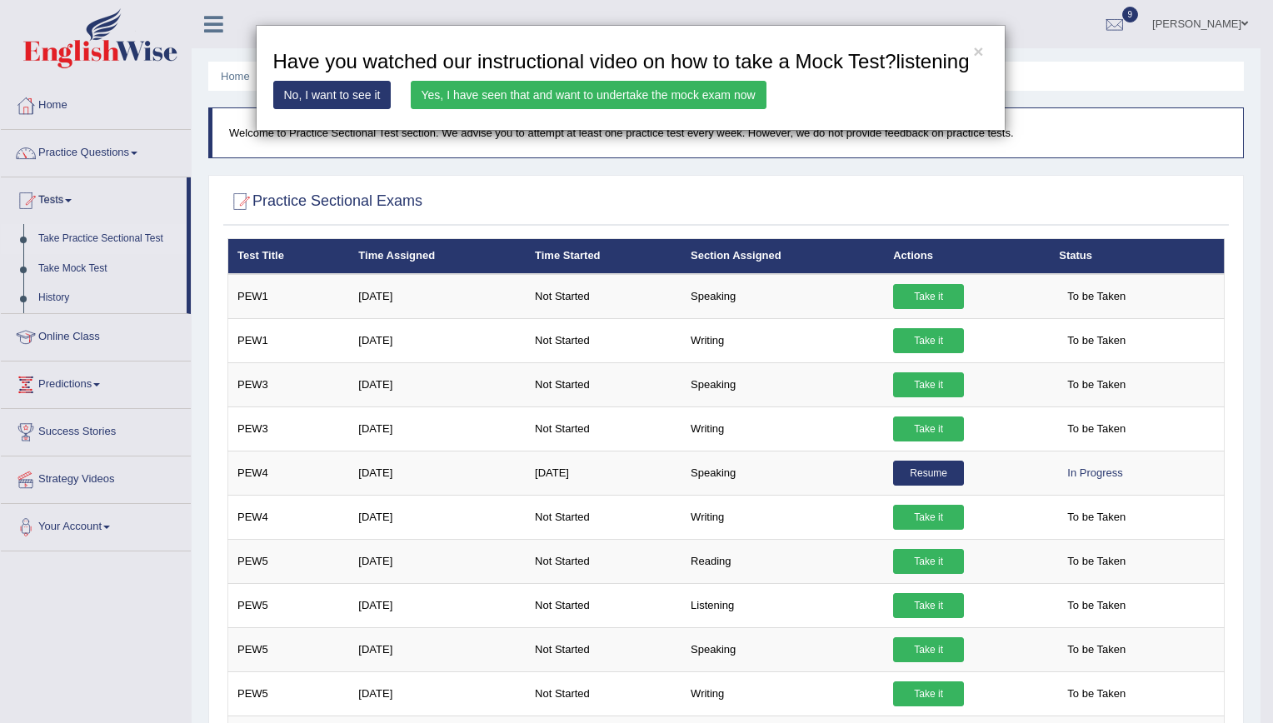
click at [541, 94] on link "Yes, I have seen that and want to undertake the mock exam now" at bounding box center [589, 95] width 356 height 28
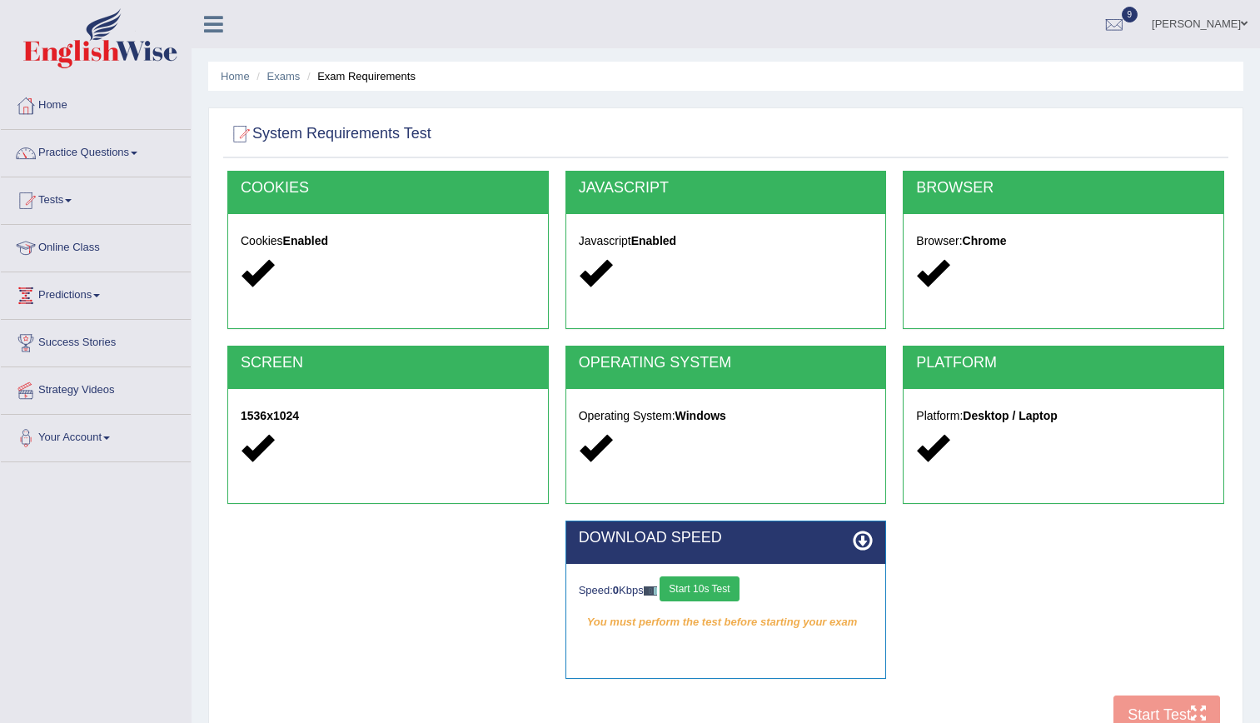
click at [695, 584] on button "Start 10s Test" at bounding box center [699, 588] width 79 height 25
click at [1158, 715] on button "Start Test" at bounding box center [1167, 714] width 107 height 38
